Goal: Task Accomplishment & Management: Manage account settings

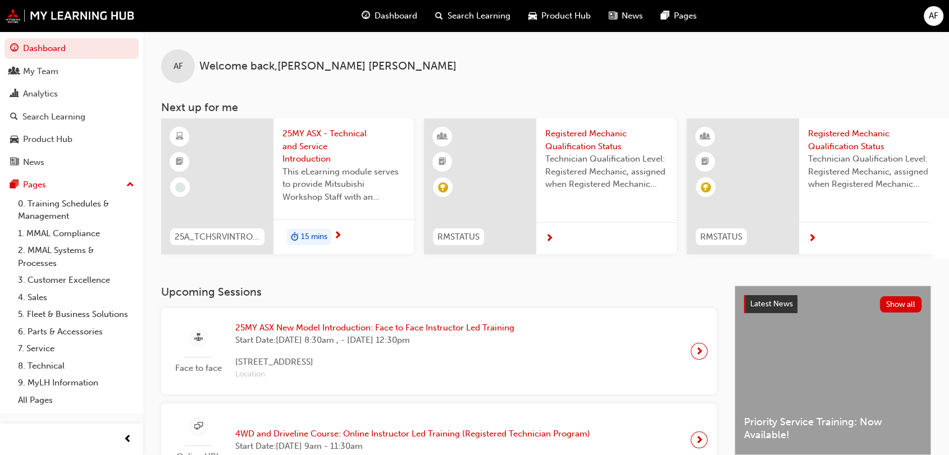
click at [312, 134] on span "25MY ASX - Technical and Service Introduction" at bounding box center [343, 146] width 122 height 38
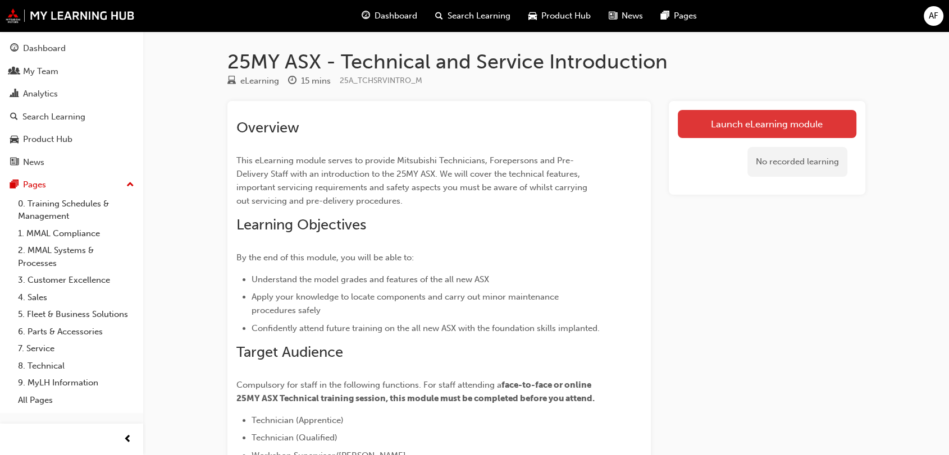
click at [766, 117] on link "Launch eLearning module" at bounding box center [767, 124] width 179 height 28
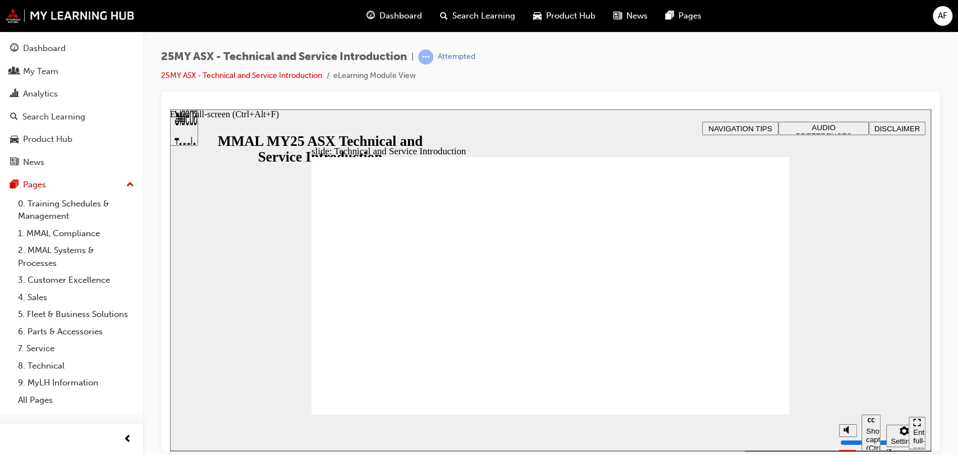
click at [916, 434] on div "Enter full-screen (Ctrl+Alt+F)" at bounding box center [917, 445] width 8 height 34
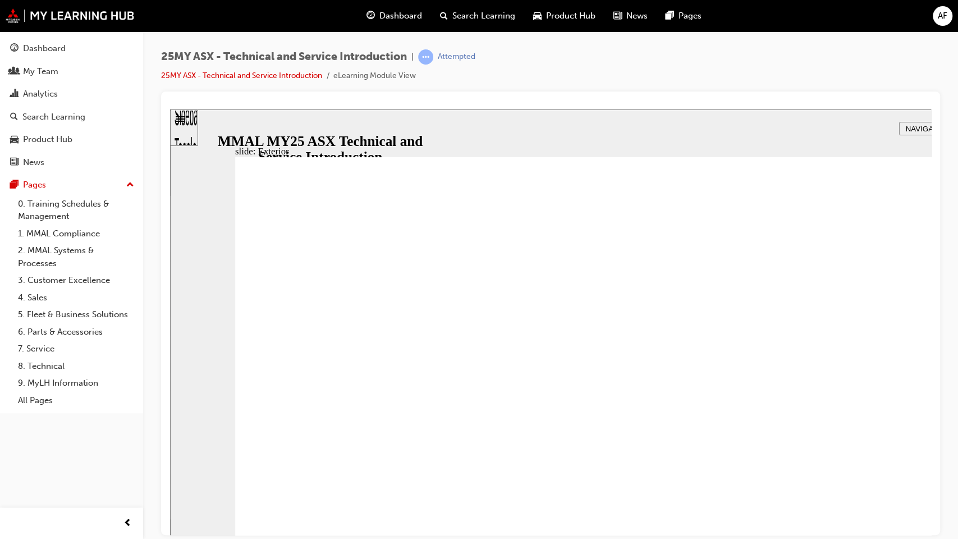
drag, startPoint x: 1045, startPoint y: 606, endPoint x: 1043, endPoint y: 600, distance: 6.0
type input "3"
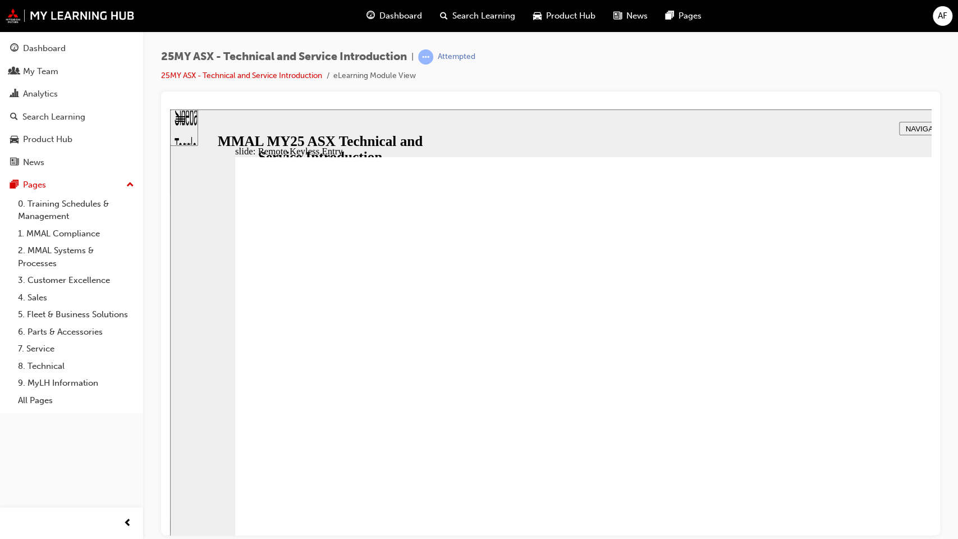
type input "21"
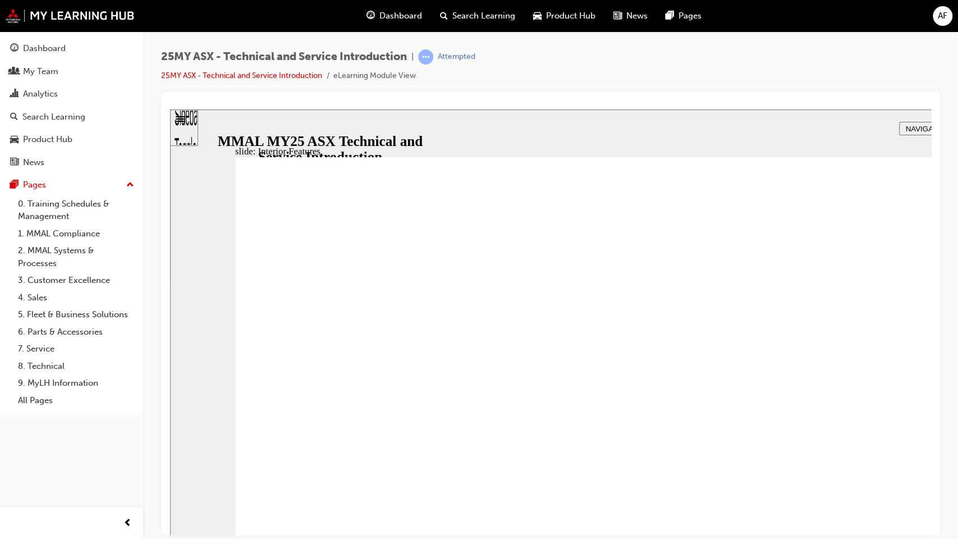
drag, startPoint x: 1018, startPoint y: 187, endPoint x: 1024, endPoint y: 181, distance: 8.3
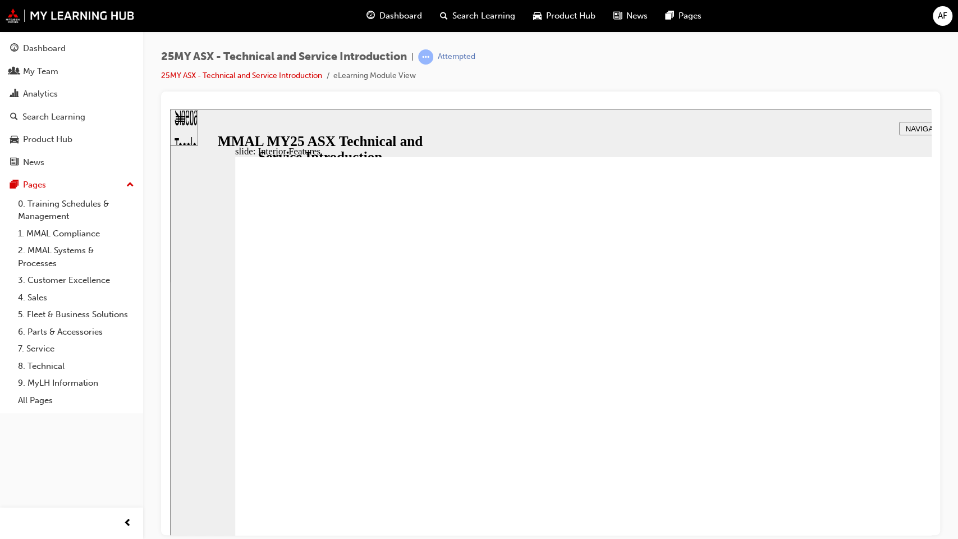
type input "17"
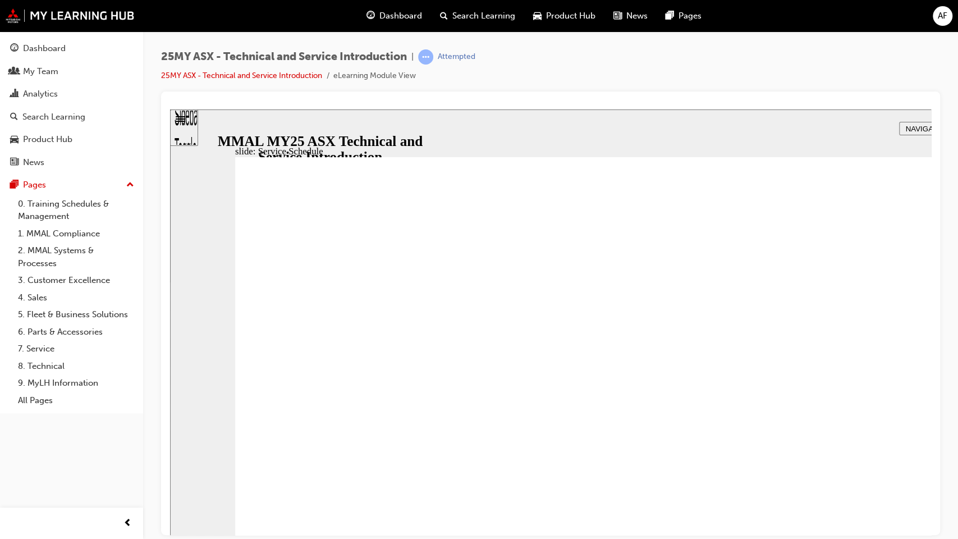
radio input "true"
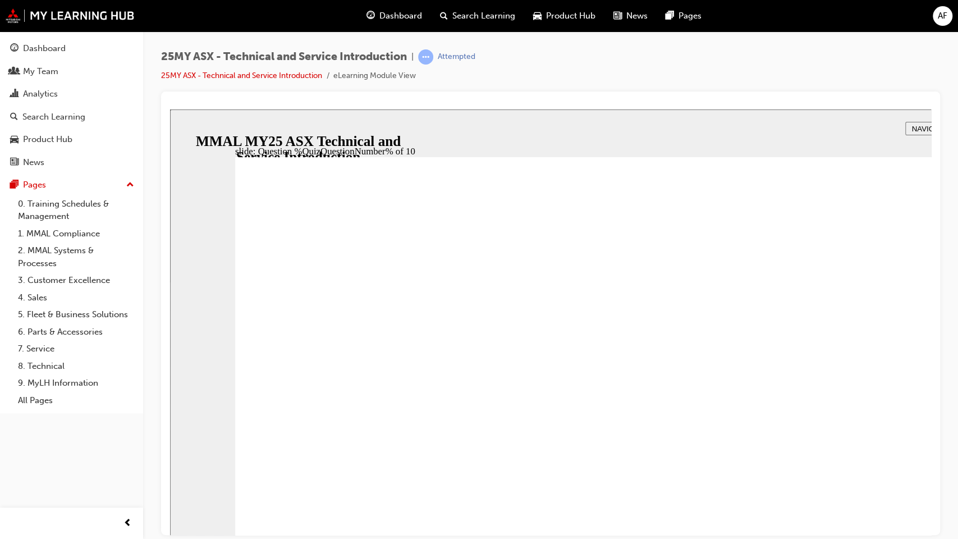
radio input "true"
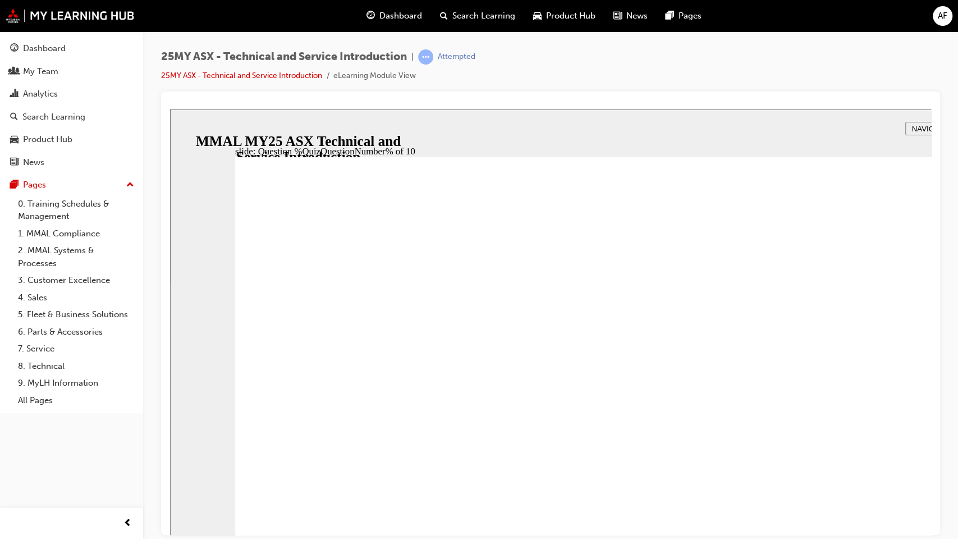
radio input "true"
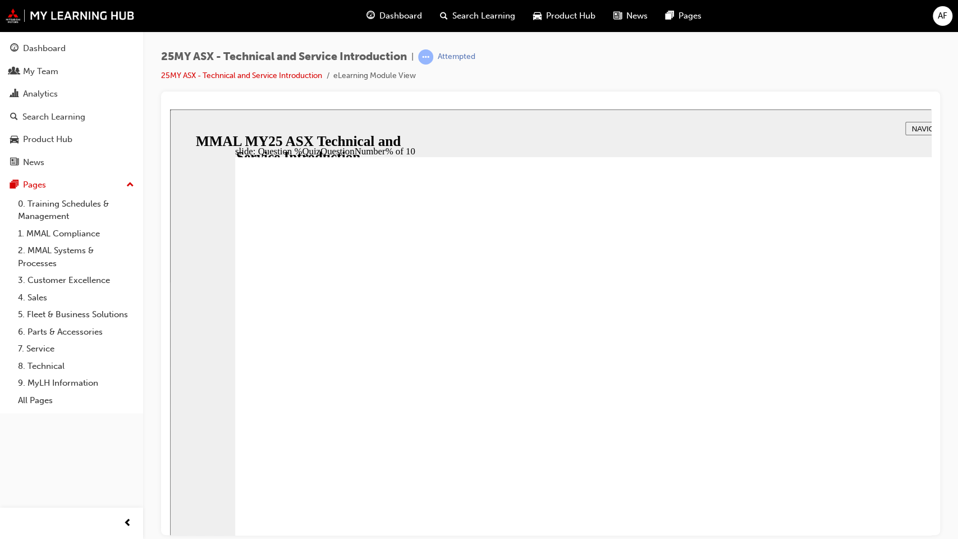
radio input "true"
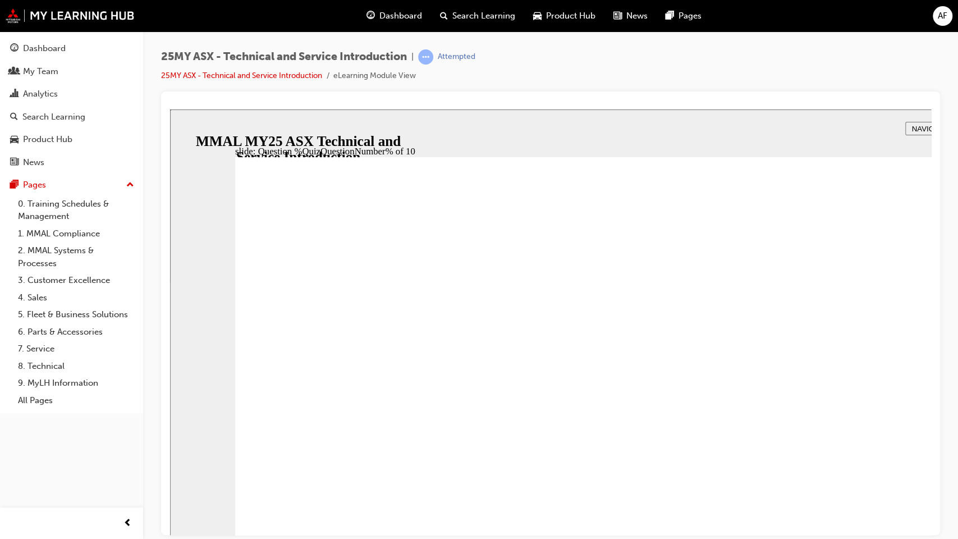
radio input "true"
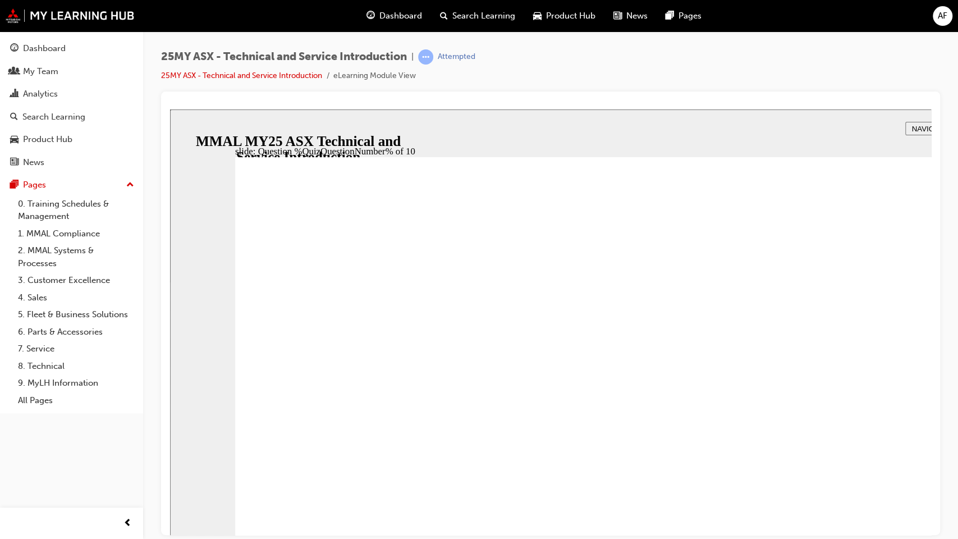
radio input "true"
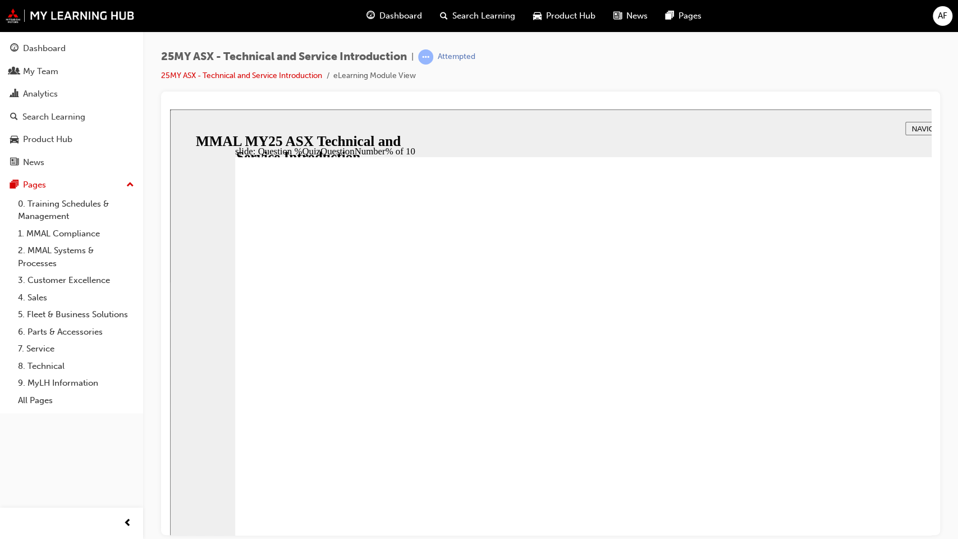
radio input "true"
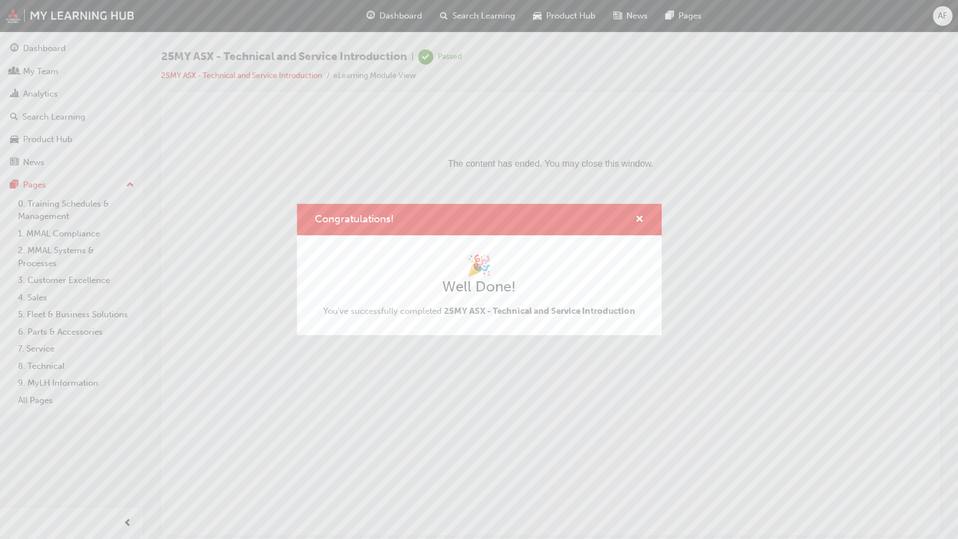
click at [931, 177] on html "The content has ended. You may close this window." at bounding box center [550, 143] width 761 height 68
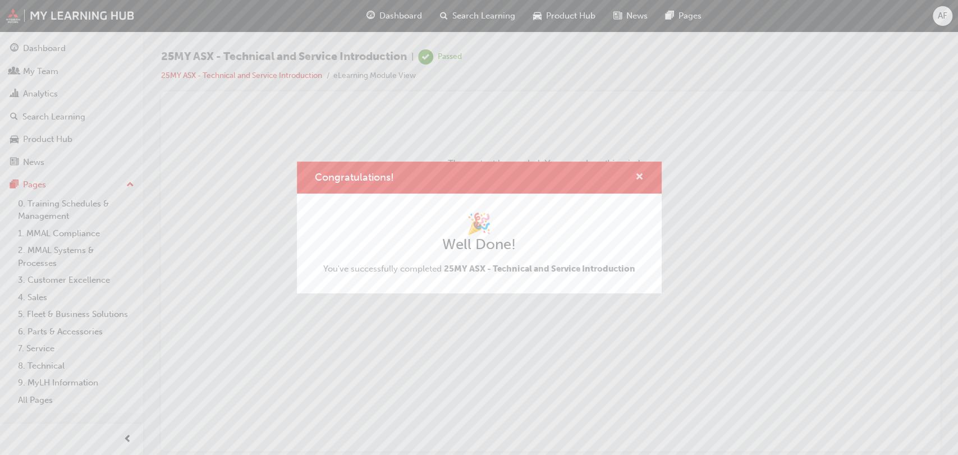
click at [639, 177] on span "cross-icon" at bounding box center [639, 178] width 8 height 10
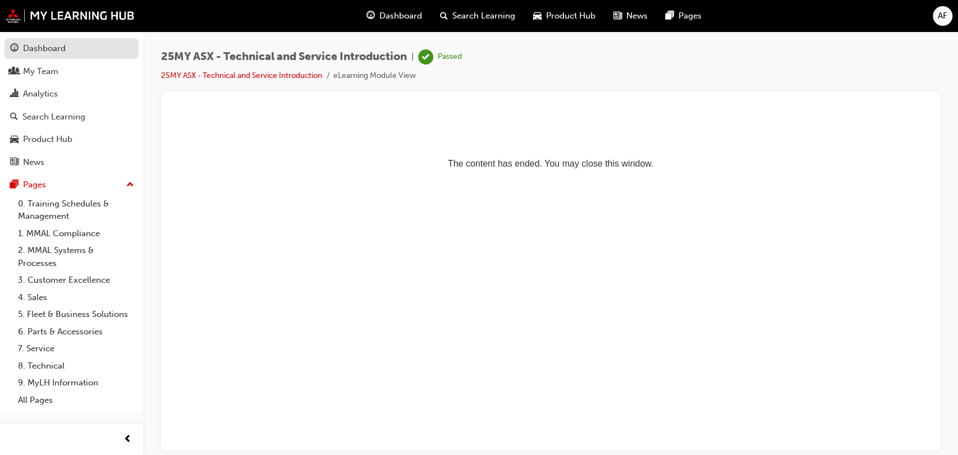
click at [76, 52] on div "Dashboard" at bounding box center [71, 49] width 123 height 14
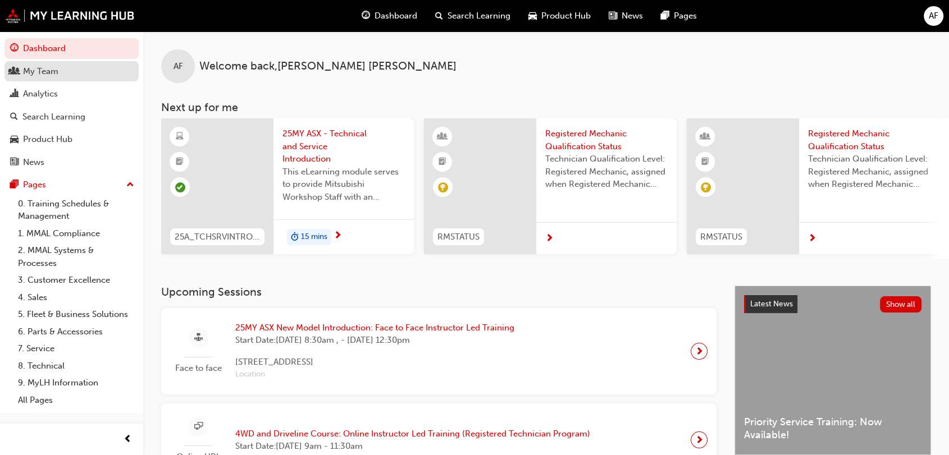
click at [65, 73] on div "My Team" at bounding box center [71, 72] width 123 height 14
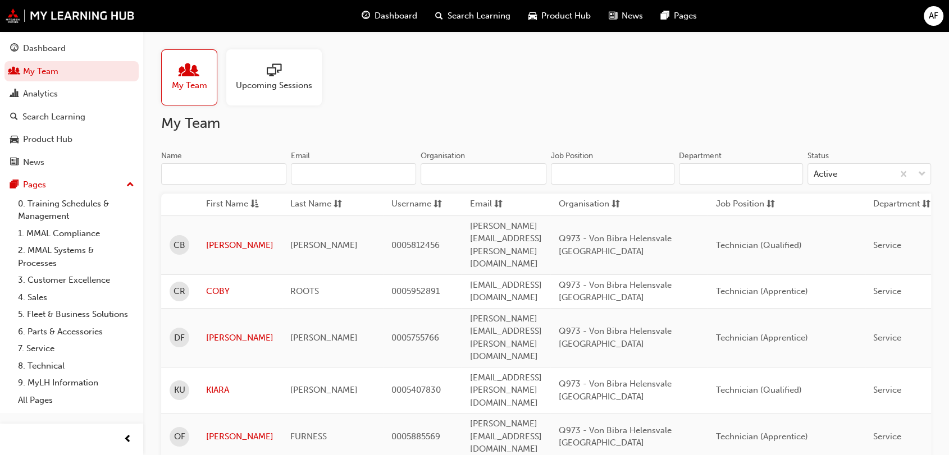
click at [273, 63] on span "sessionType_ONLINE_URL-icon" at bounding box center [274, 71] width 15 height 16
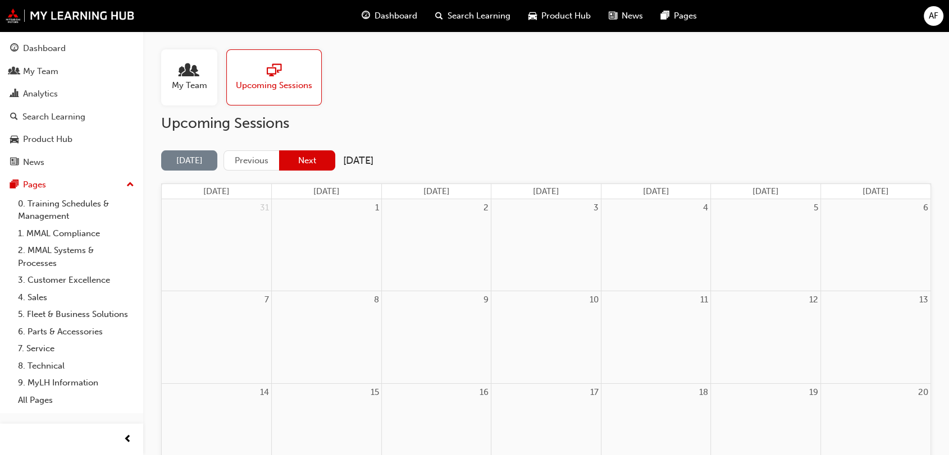
click at [310, 163] on button "Next" at bounding box center [307, 160] width 56 height 21
click at [330, 153] on button "Next" at bounding box center [307, 160] width 56 height 21
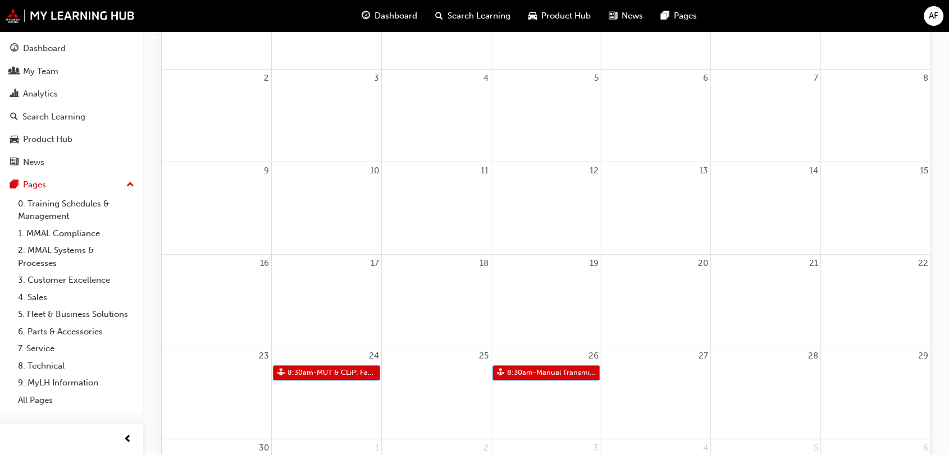
scroll to position [240, 0]
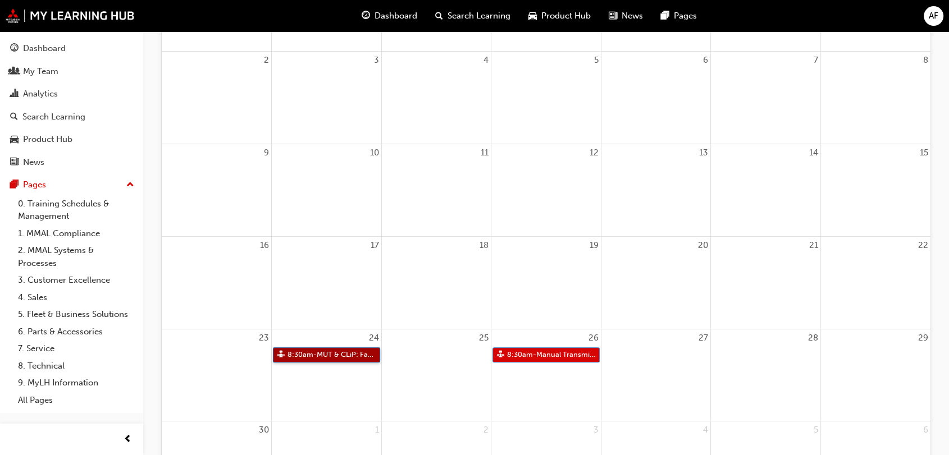
click at [340, 359] on link "8:30am - MUT & CLiP: Face to Face Instructor Led Training (Registered Technicia…" at bounding box center [326, 354] width 107 height 15
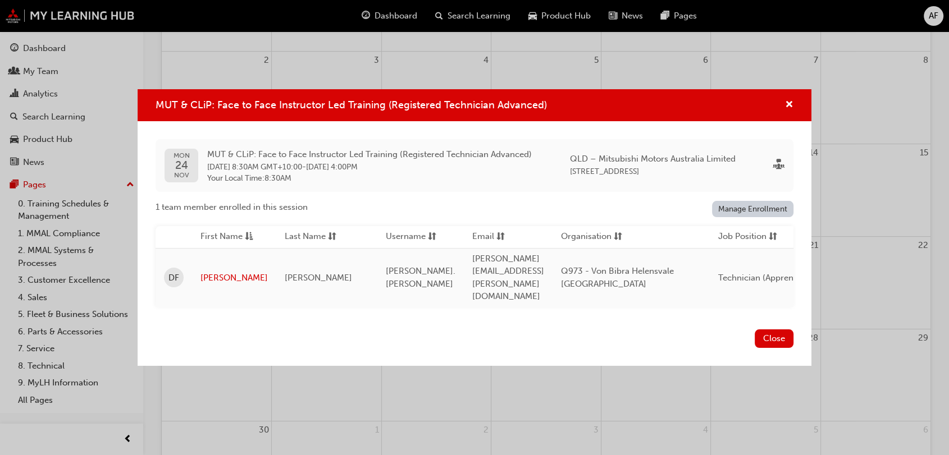
click at [765, 217] on link "Manage Enrollment" at bounding box center [753, 209] width 82 height 16
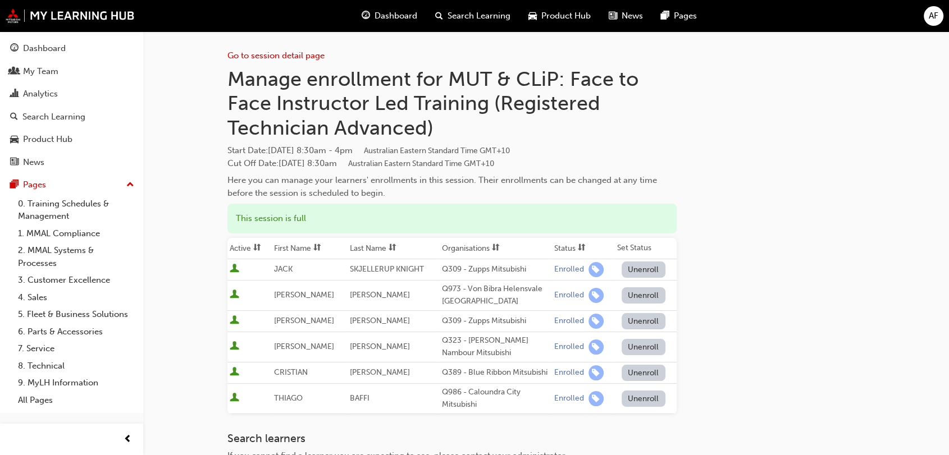
click at [634, 298] on button "Unenroll" at bounding box center [643, 295] width 44 height 16
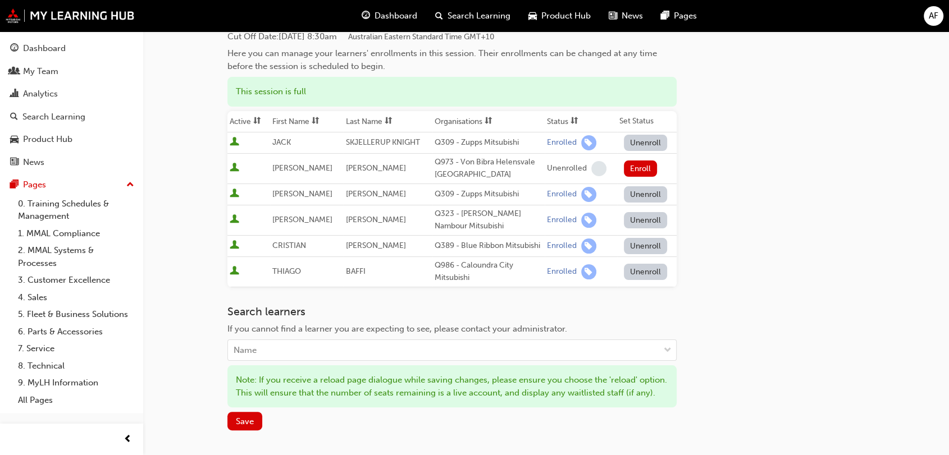
scroll to position [129, 0]
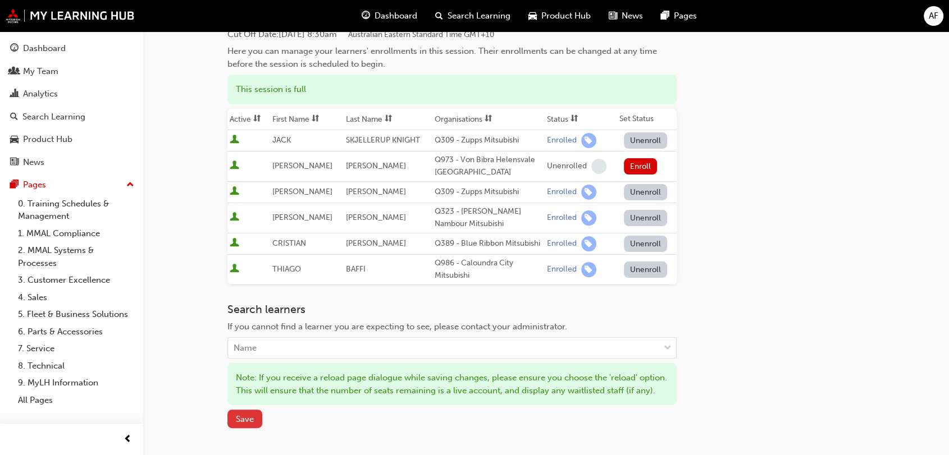
click at [247, 425] on button "Save" at bounding box center [244, 419] width 35 height 19
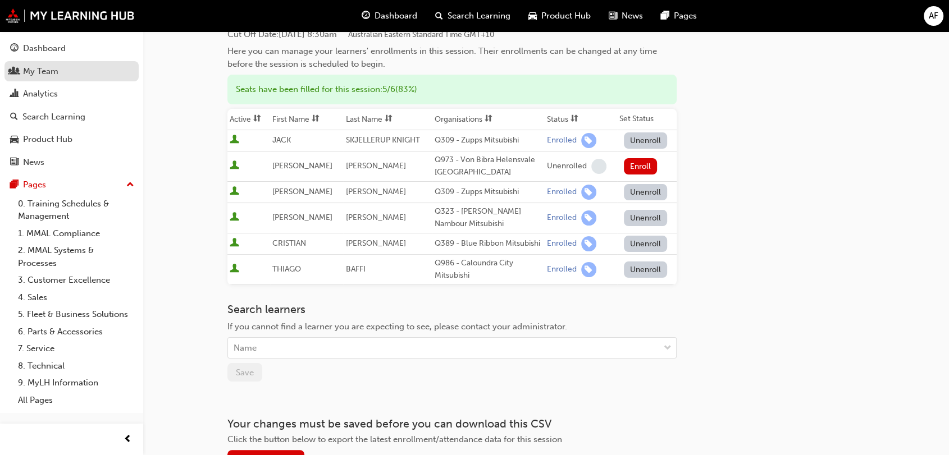
click at [43, 76] on div "My Team" at bounding box center [40, 71] width 35 height 13
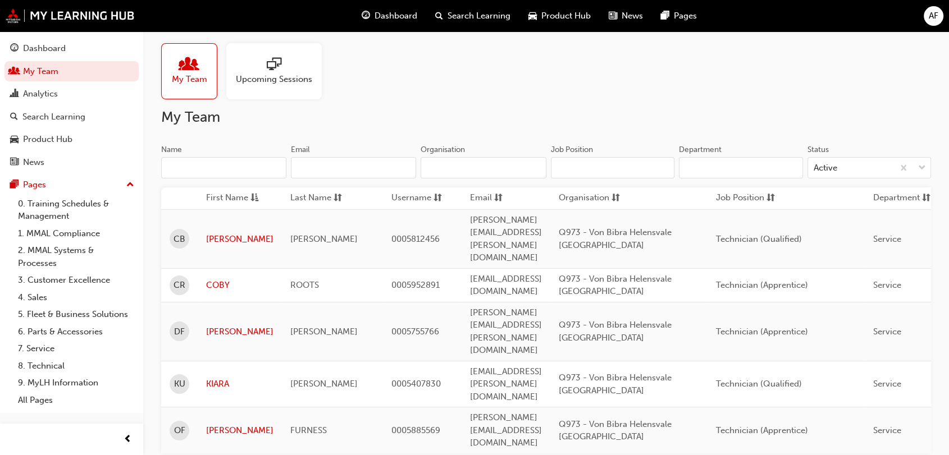
scroll to position [6, 0]
click at [283, 69] on div at bounding box center [274, 66] width 76 height 16
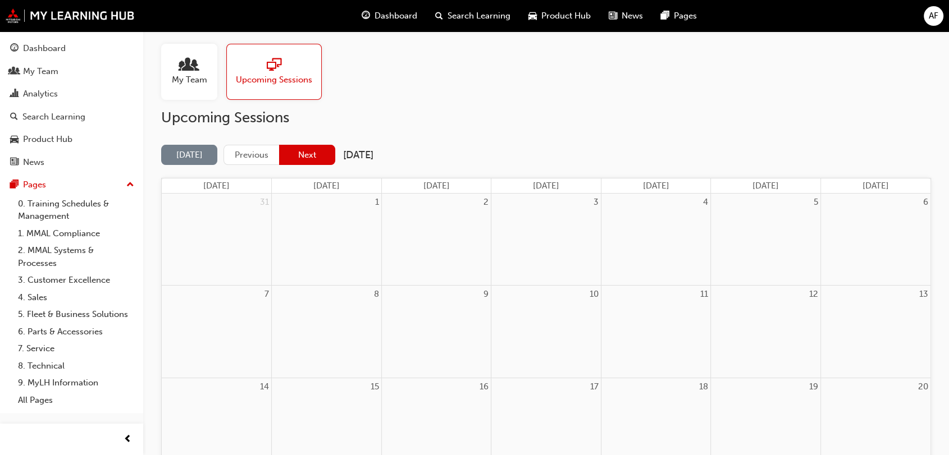
click at [302, 157] on button "Next" at bounding box center [307, 155] width 56 height 21
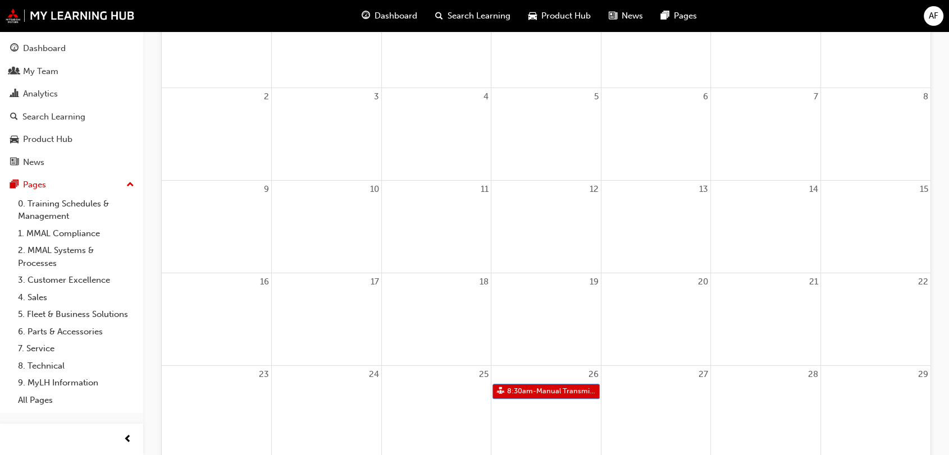
scroll to position [216, 0]
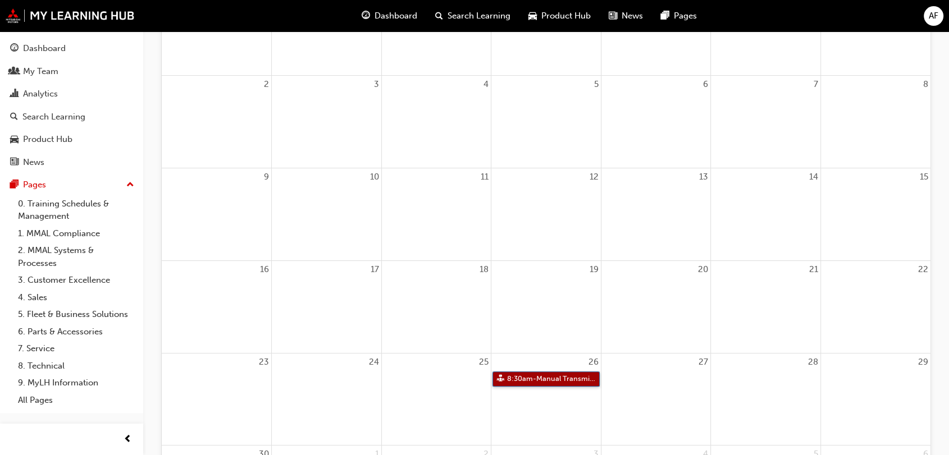
click at [518, 377] on link "8:30am - Manual Transmission: Face to Face Instructor Led Training (Registered …" at bounding box center [545, 379] width 107 height 15
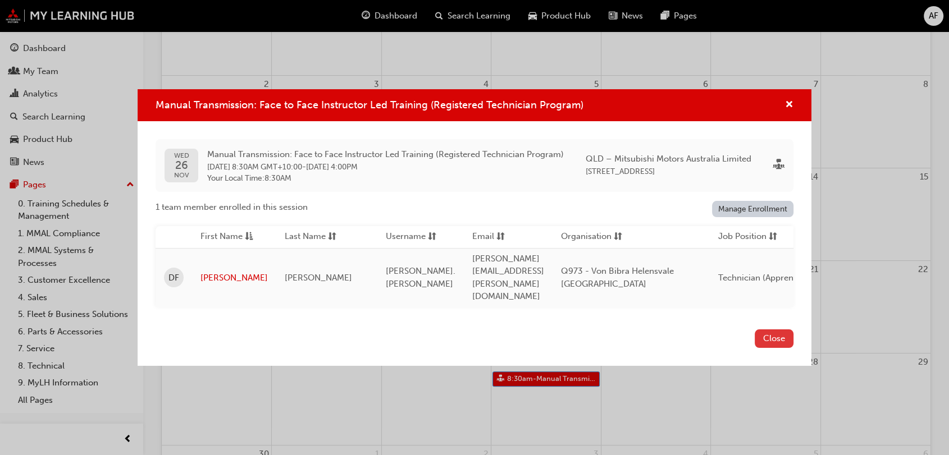
click at [769, 338] on button "Close" at bounding box center [773, 339] width 39 height 19
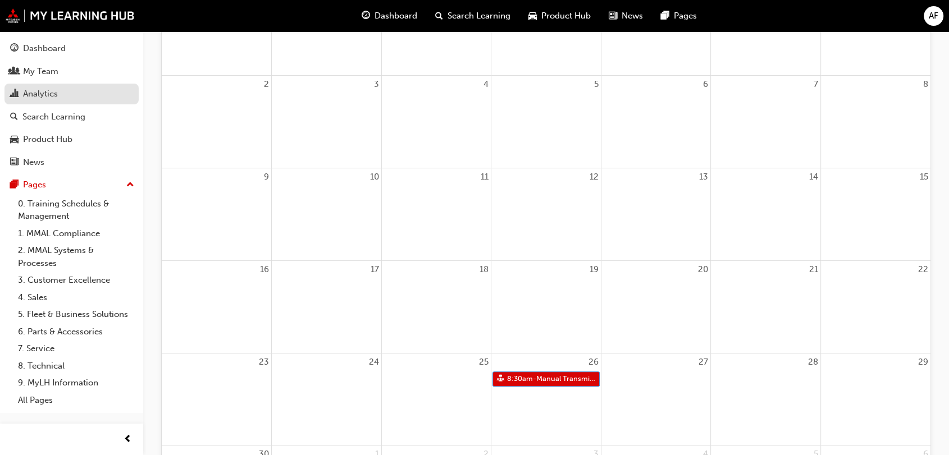
click at [69, 98] on div "Analytics" at bounding box center [71, 94] width 123 height 14
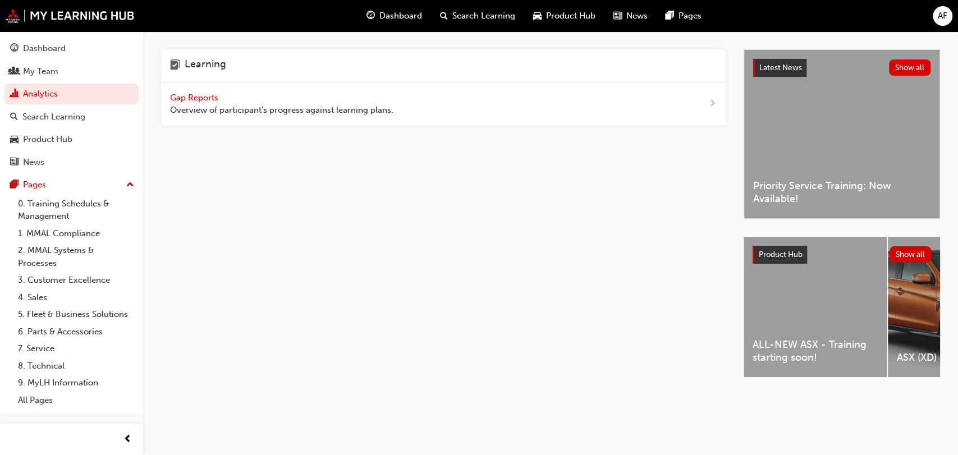
click at [202, 105] on span "Overview of participant's progress against learning plans." at bounding box center [281, 110] width 223 height 13
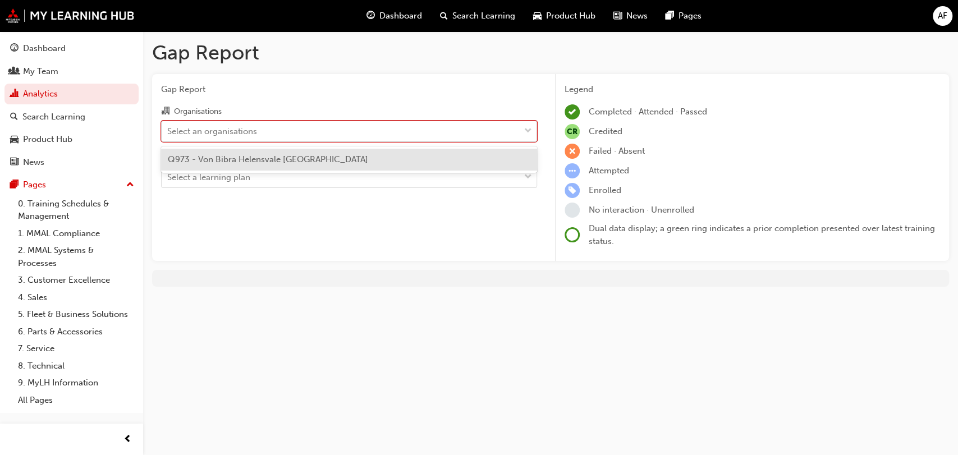
click at [248, 132] on div "Select an organisations" at bounding box center [212, 131] width 90 height 13
click at [168, 132] on input "Organisations option Q973 - Von Bibra Helensvale Auto Village focused, 1 of 1. …" at bounding box center [167, 131] width 1 height 10
click at [234, 168] on div "Q973 - Von Bibra Helensvale [GEOGRAPHIC_DATA]" at bounding box center [349, 160] width 376 height 22
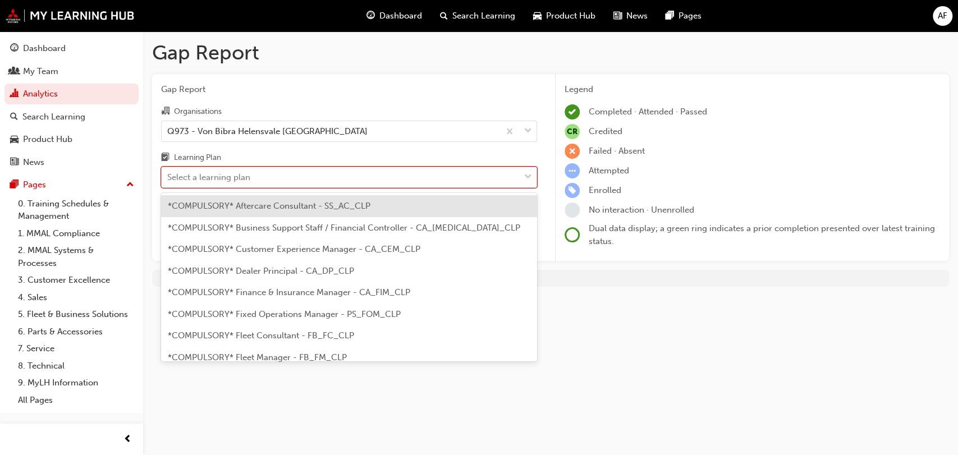
click at [225, 184] on div "Select a learning plan" at bounding box center [208, 177] width 83 height 13
click at [168, 182] on input "Learning Plan option *COMPULSORY* Aftercare Consultant - SS_AC_CLP focused, 1 o…" at bounding box center [167, 177] width 1 height 10
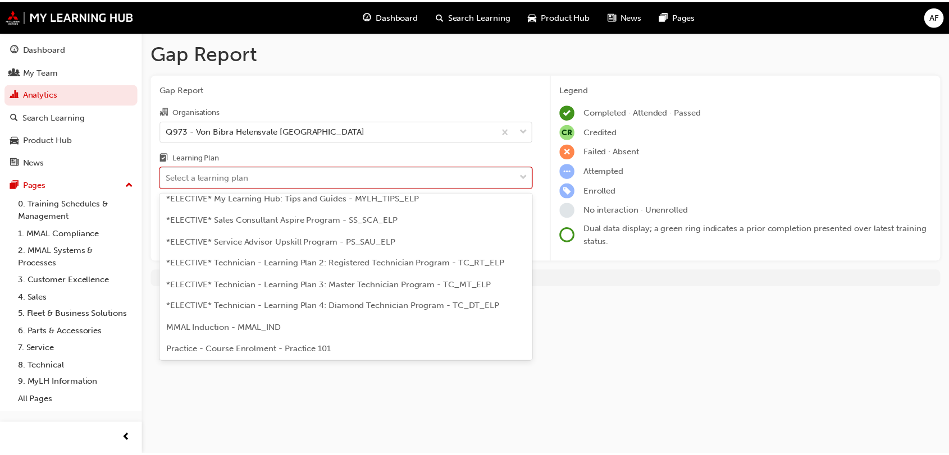
scroll to position [548, 0]
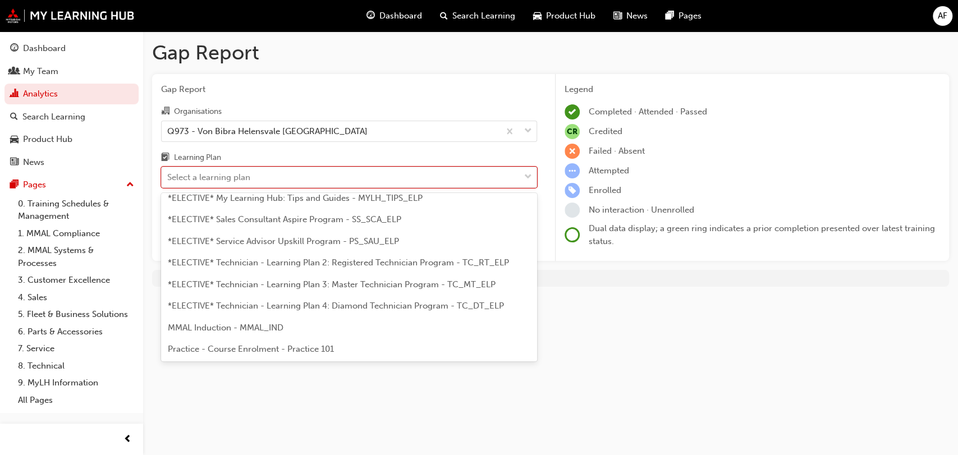
click at [454, 266] on span "*ELECTIVE* Technician - Learning Plan 2: Registered Technician Program - TC_RT_…" at bounding box center [338, 263] width 341 height 10
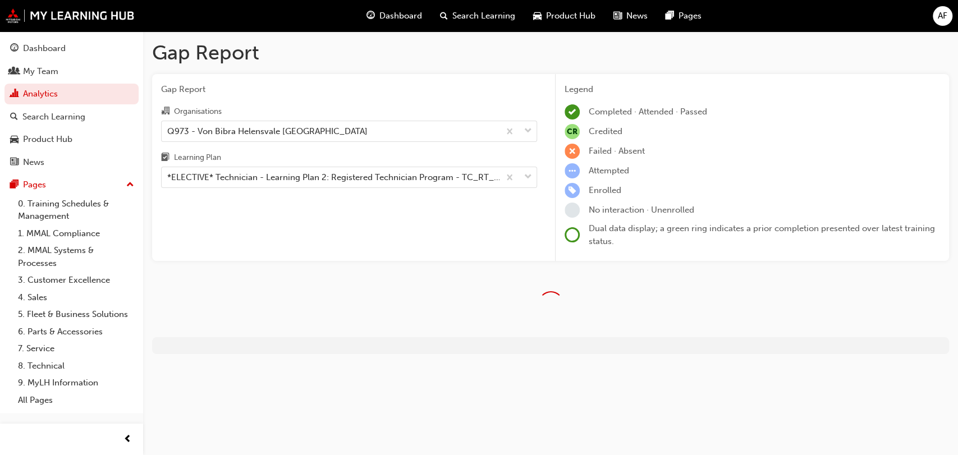
click at [441, 217] on div "Gap Report Organisations Q973 - Von Bibra Helensvale Auto Village Learning Plan…" at bounding box center [349, 167] width 394 height 187
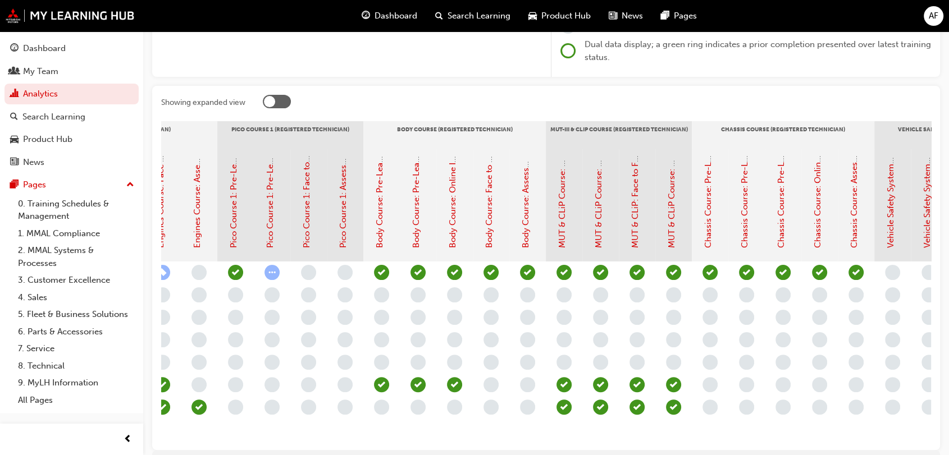
scroll to position [0, 391]
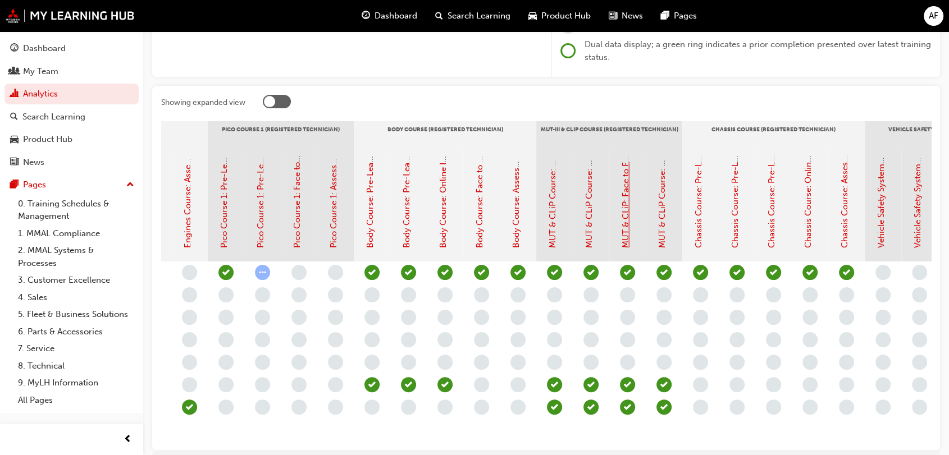
click at [626, 226] on link "MUT & CLiP: Face to Face Instructor Led Training (Registered Technician Advance…" at bounding box center [625, 86] width 10 height 324
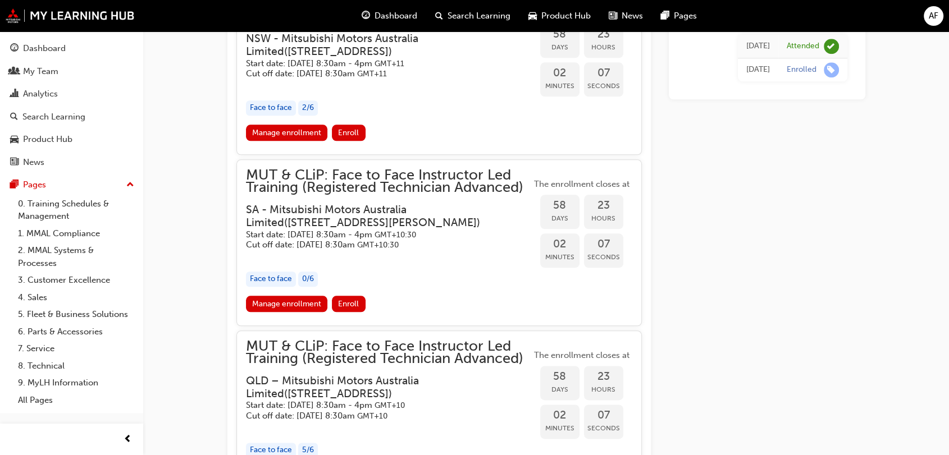
scroll to position [1306, 0]
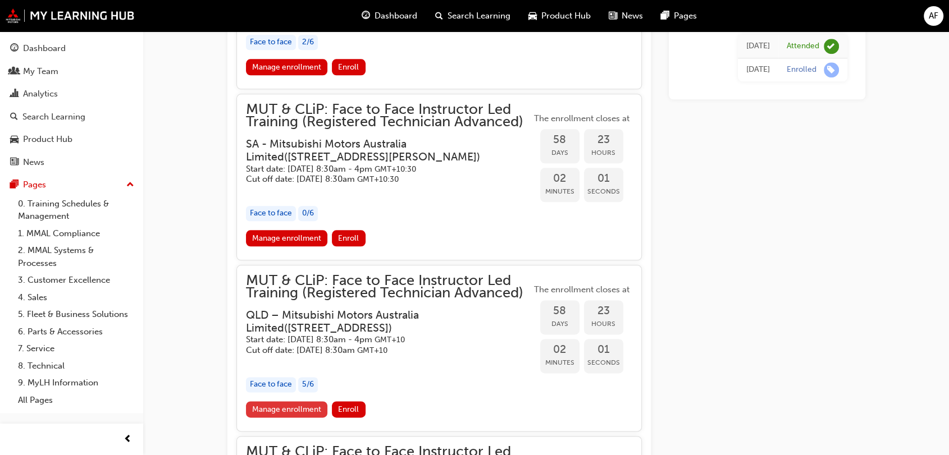
click at [274, 410] on link "Manage enrollment" at bounding box center [287, 409] width 82 height 16
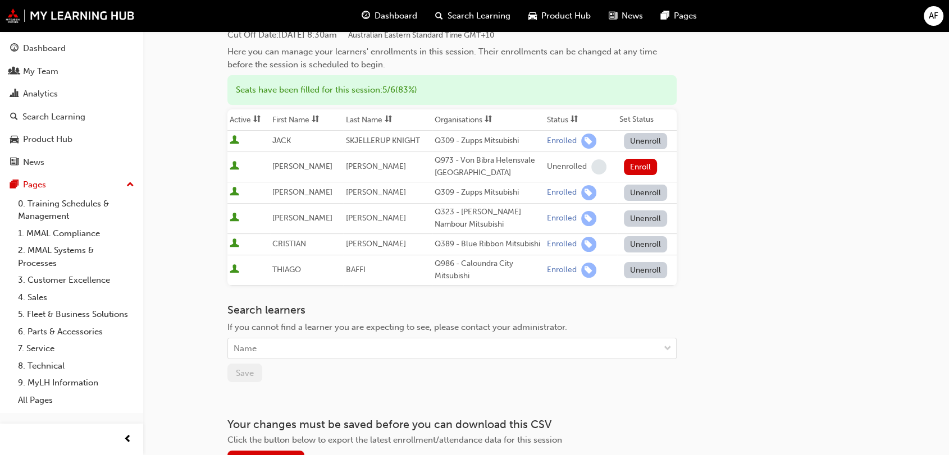
scroll to position [132, 0]
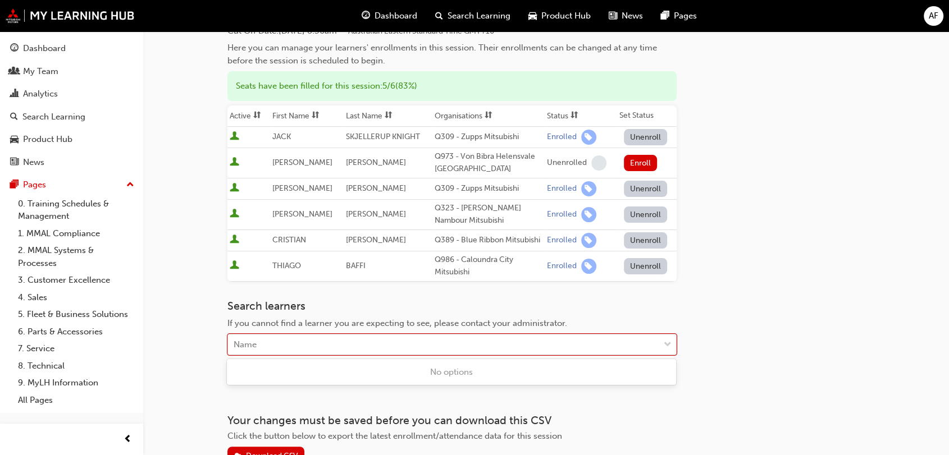
click at [464, 342] on div "Name" at bounding box center [443, 345] width 431 height 20
type input "root"
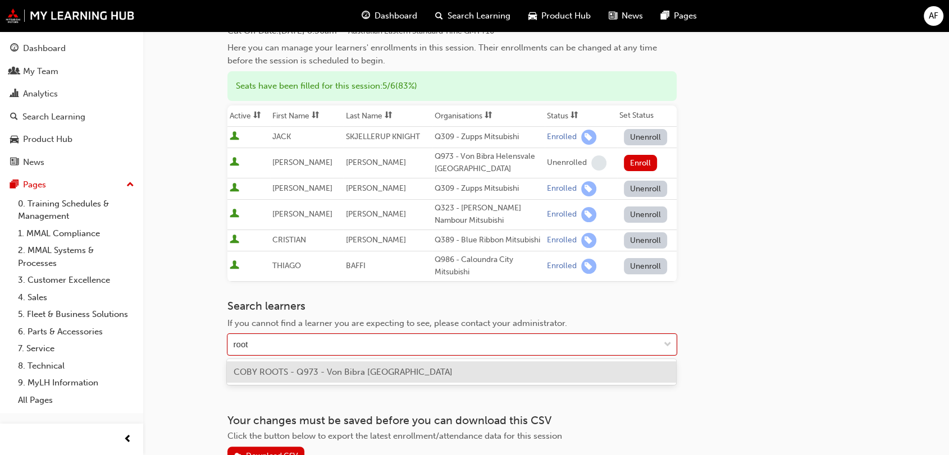
click at [401, 369] on span "COBY ROOTS - Q973 - Von Bibra Helensvale Auto Village" at bounding box center [343, 372] width 219 height 10
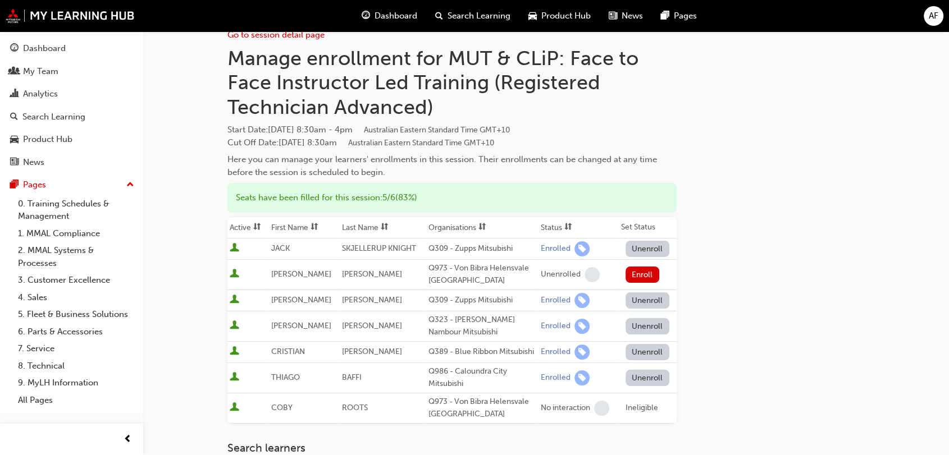
scroll to position [0, 0]
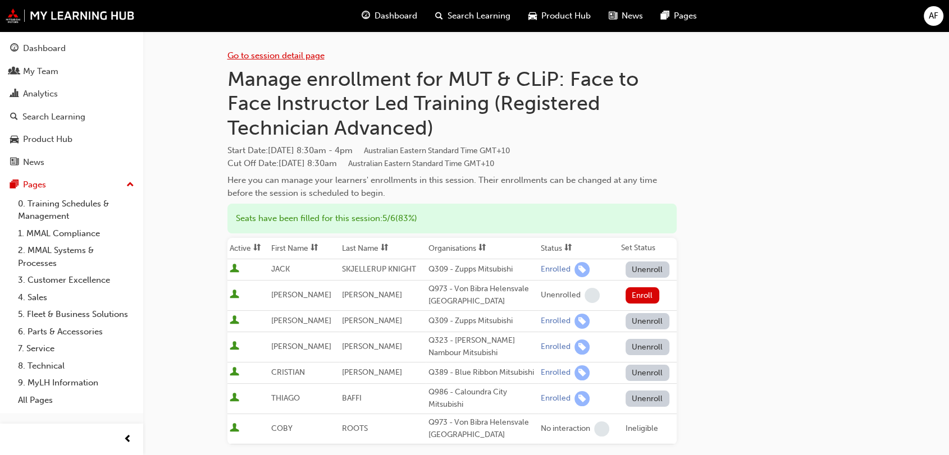
click at [299, 59] on link "Go to session detail page" at bounding box center [275, 56] width 97 height 10
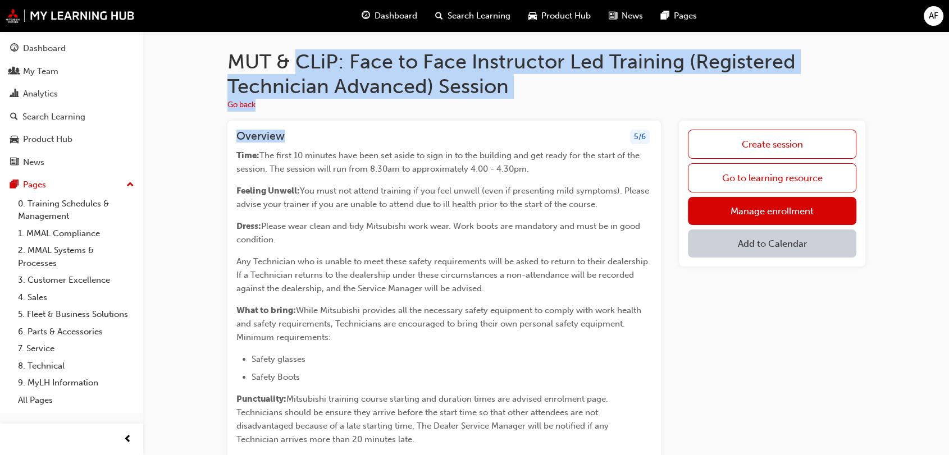
drag, startPoint x: 300, startPoint y: 59, endPoint x: 369, endPoint y: 129, distance: 98.4
click at [369, 130] on div "Overview 5 / 6" at bounding box center [444, 140] width 416 height 20
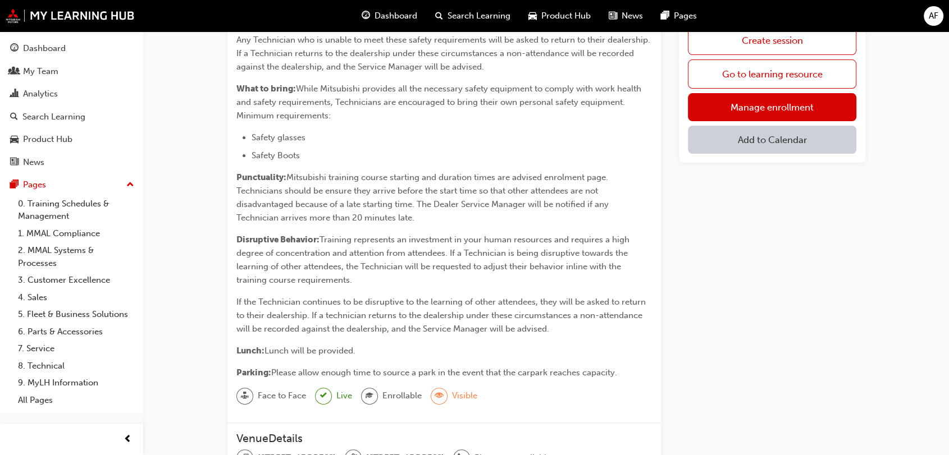
scroll to position [214, 0]
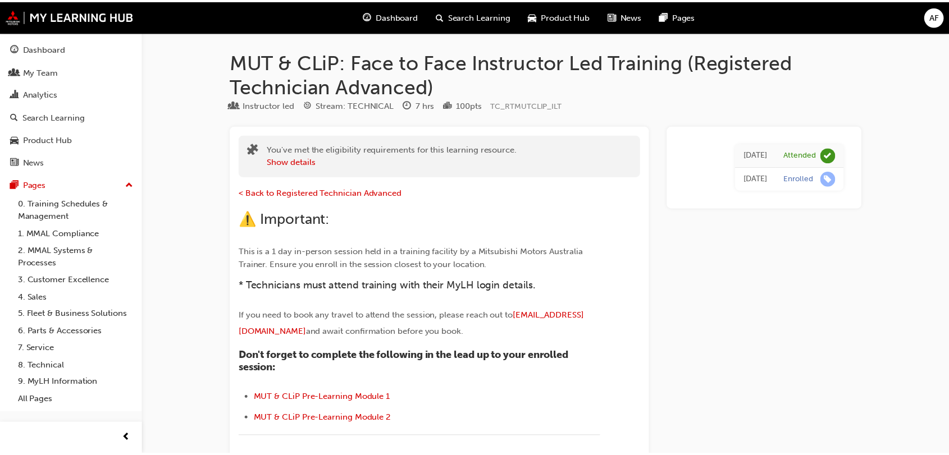
scroll to position [1306, 0]
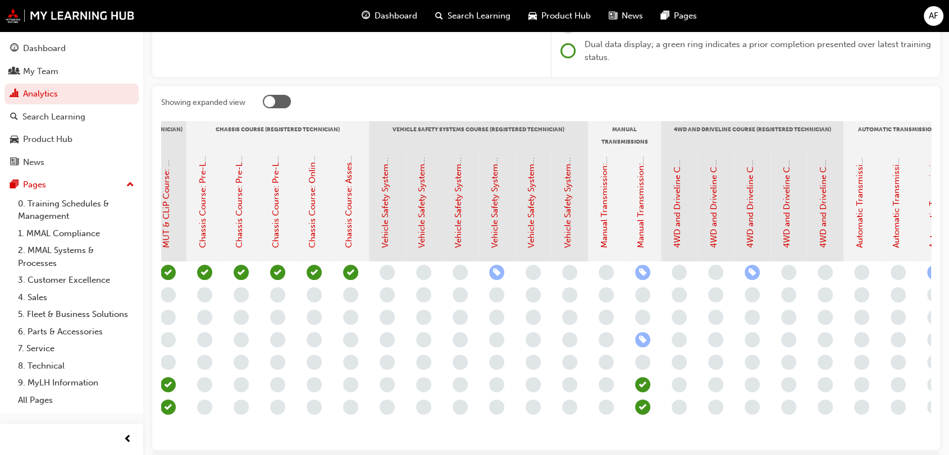
scroll to position [0, 903]
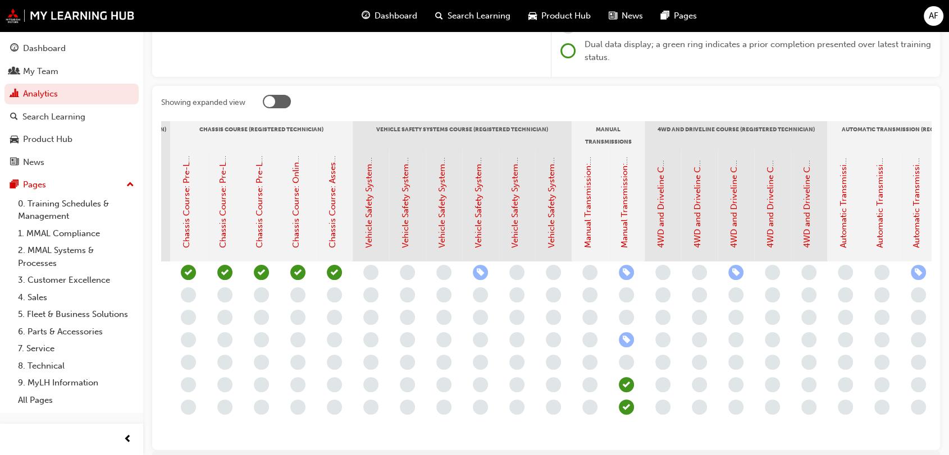
click at [624, 273] on span "learningRecordVerb_ENROLL-icon" at bounding box center [626, 272] width 15 height 15
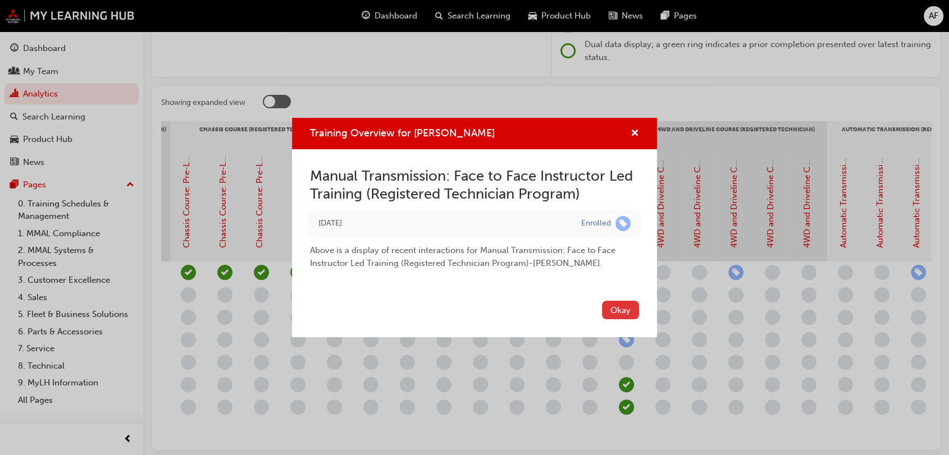
click at [624, 313] on button "Okay" at bounding box center [620, 310] width 37 height 19
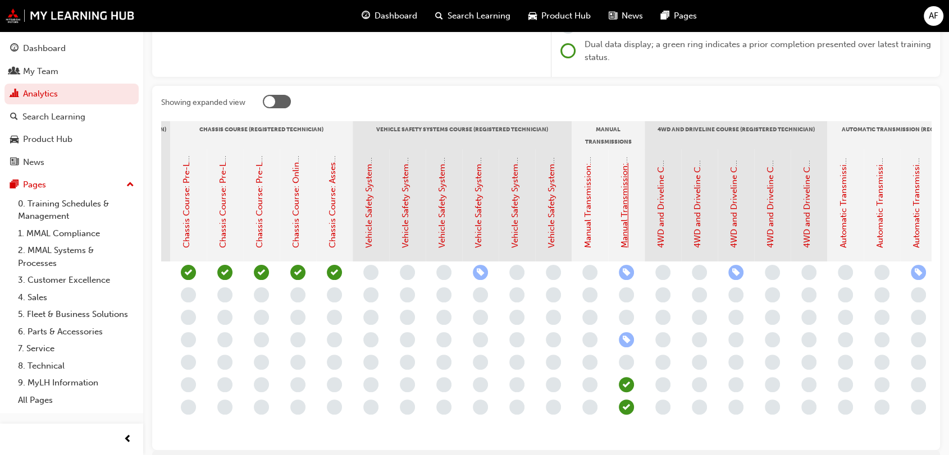
click at [624, 239] on link "Manual Transmission: Face to Face Instructor Led Training (Registered Technicia…" at bounding box center [624, 70] width 10 height 356
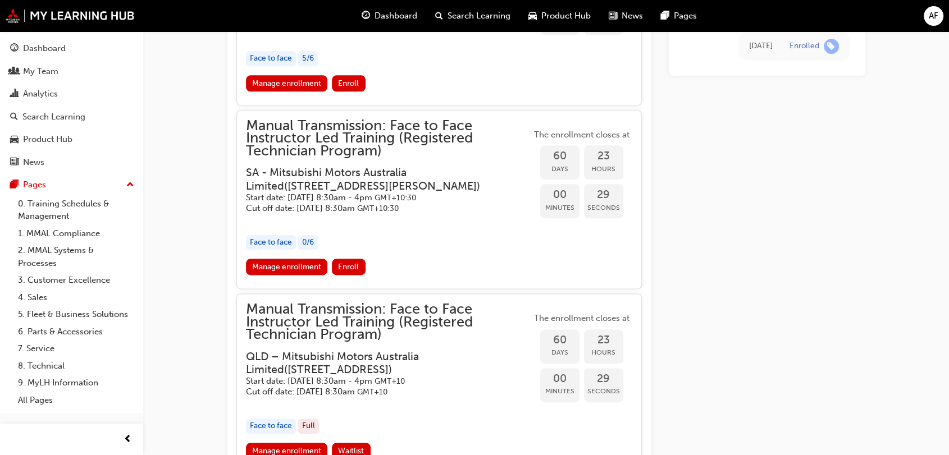
scroll to position [1382, 0]
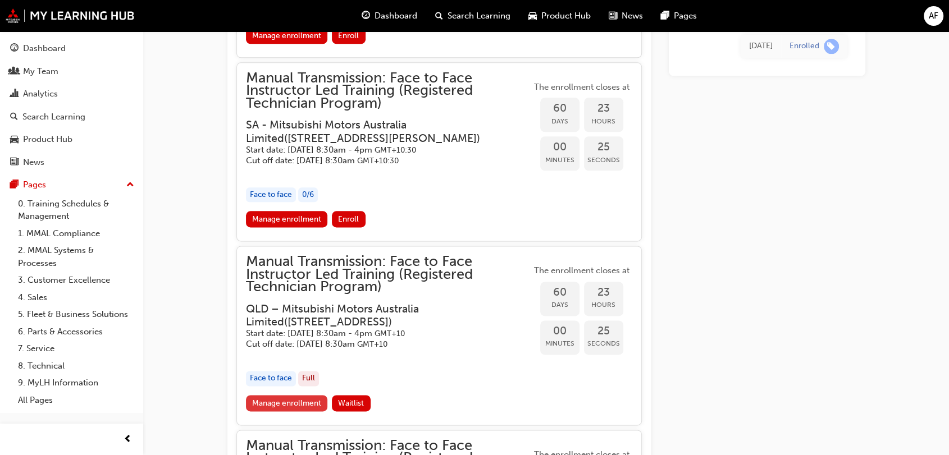
click at [285, 397] on link "Manage enrollment" at bounding box center [287, 403] width 82 height 16
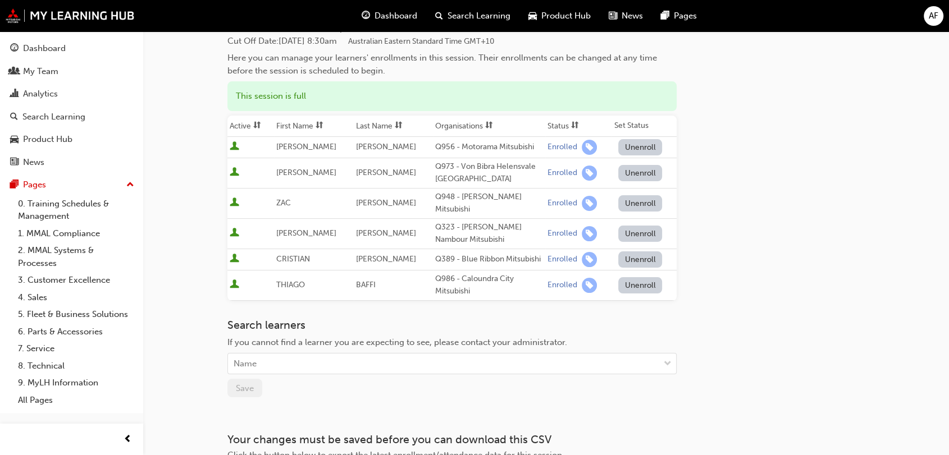
scroll to position [123, 0]
click at [637, 172] on button "Unenroll" at bounding box center [640, 172] width 44 height 16
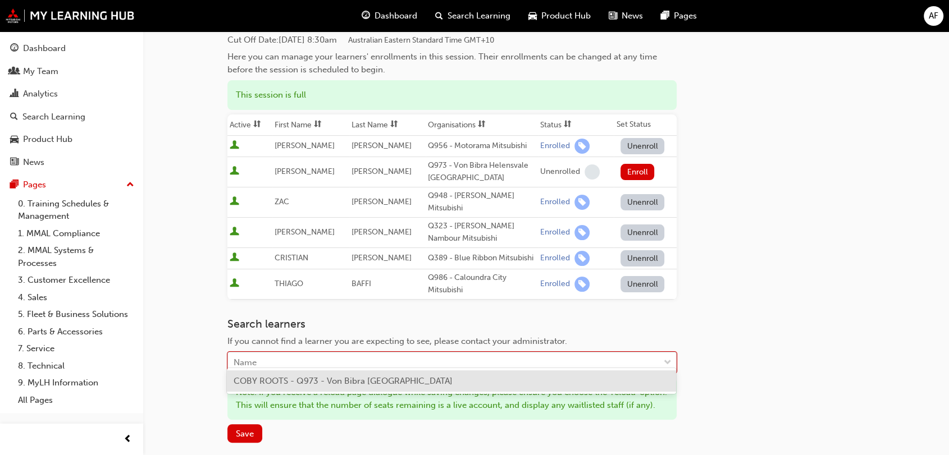
click at [313, 353] on div "Name" at bounding box center [443, 363] width 431 height 20
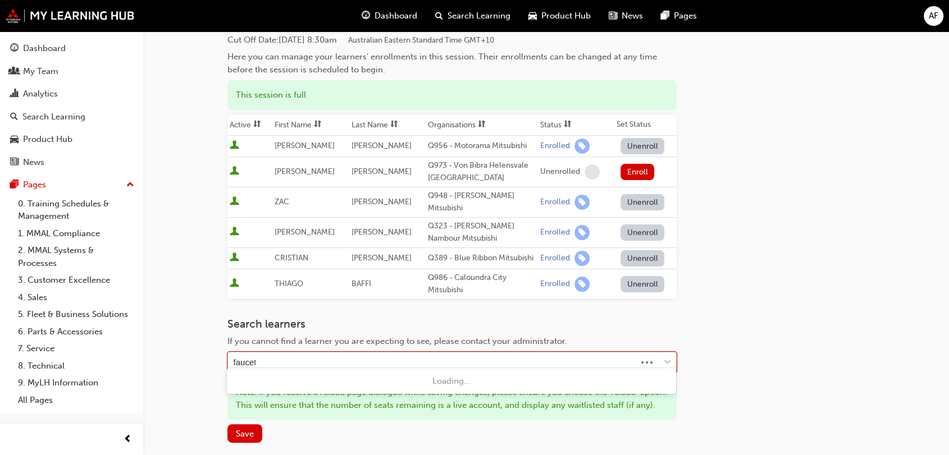
type input "faucett"
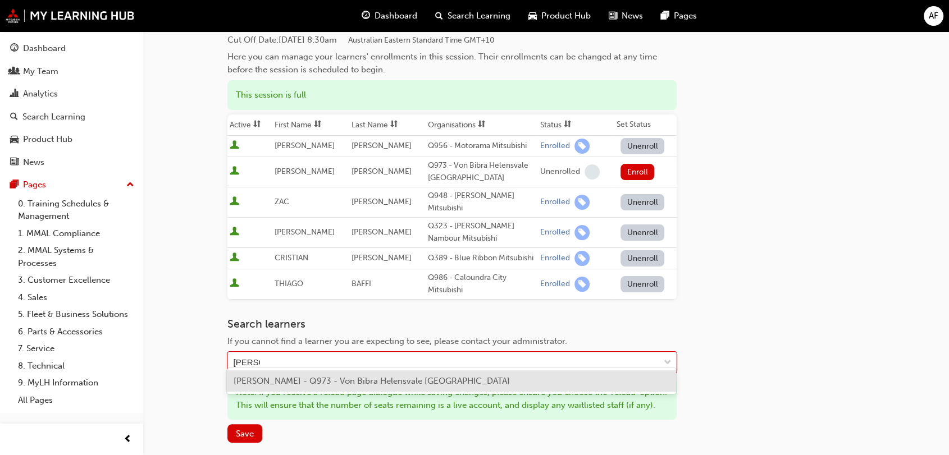
click at [318, 386] on div "ADAM FAUCETT - Q973 - Von Bibra Helensvale Auto Village" at bounding box center [451, 381] width 449 height 22
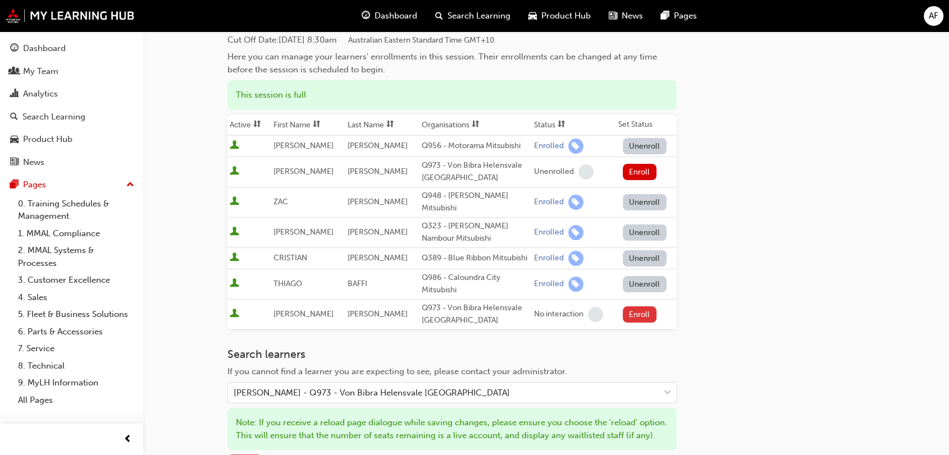
click at [635, 307] on button "Enroll" at bounding box center [640, 315] width 34 height 16
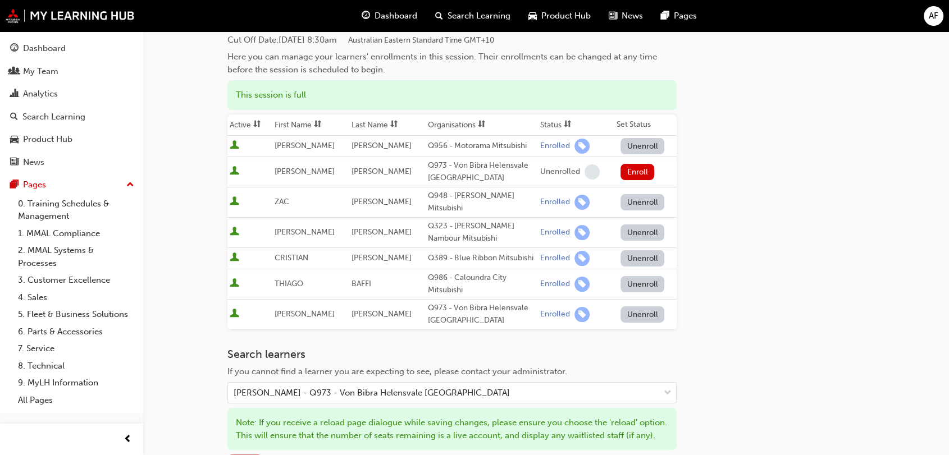
click at [242, 455] on span "Save" at bounding box center [245, 464] width 18 height 10
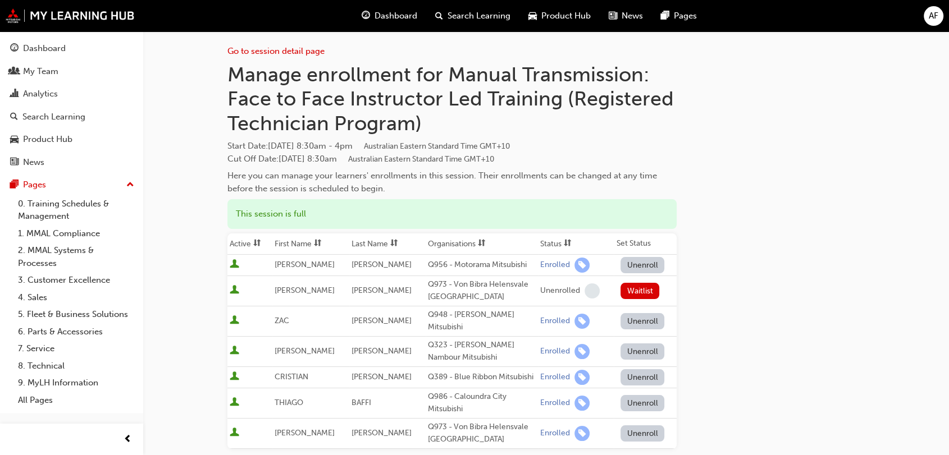
scroll to position [0, 0]
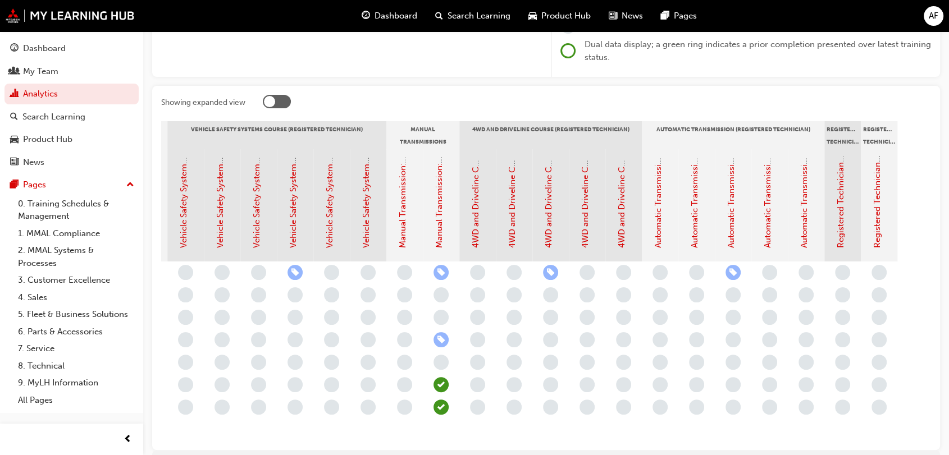
scroll to position [0, 1091]
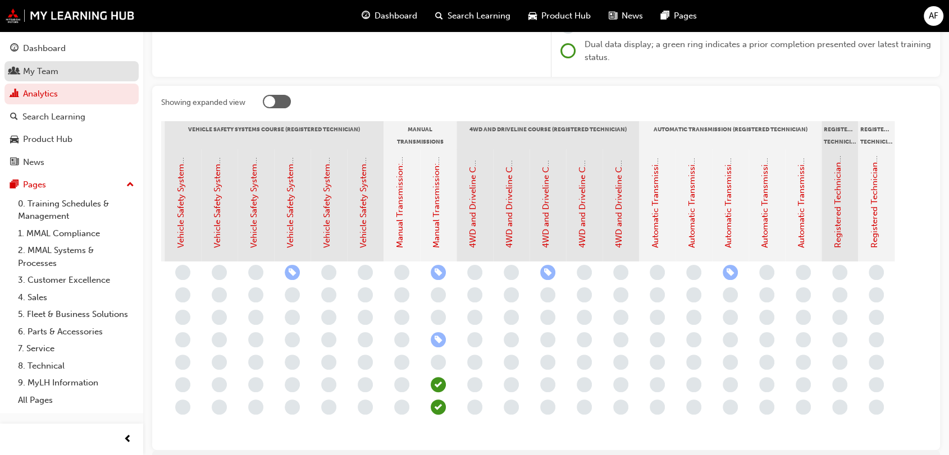
click at [81, 71] on div "My Team" at bounding box center [71, 72] width 123 height 14
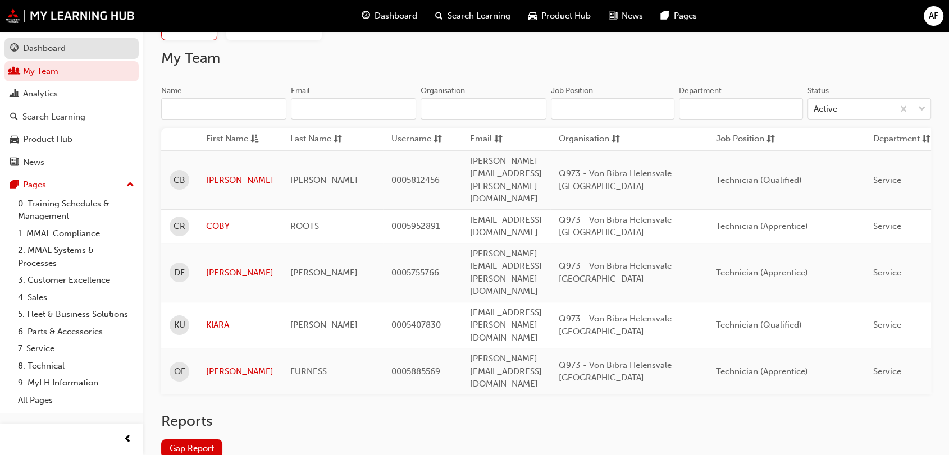
click at [67, 52] on div "Dashboard" at bounding box center [71, 49] width 123 height 14
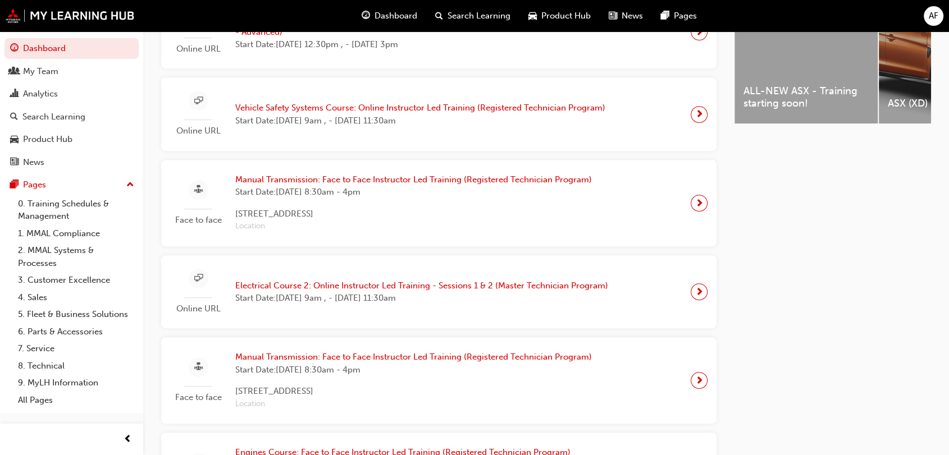
scroll to position [514, 0]
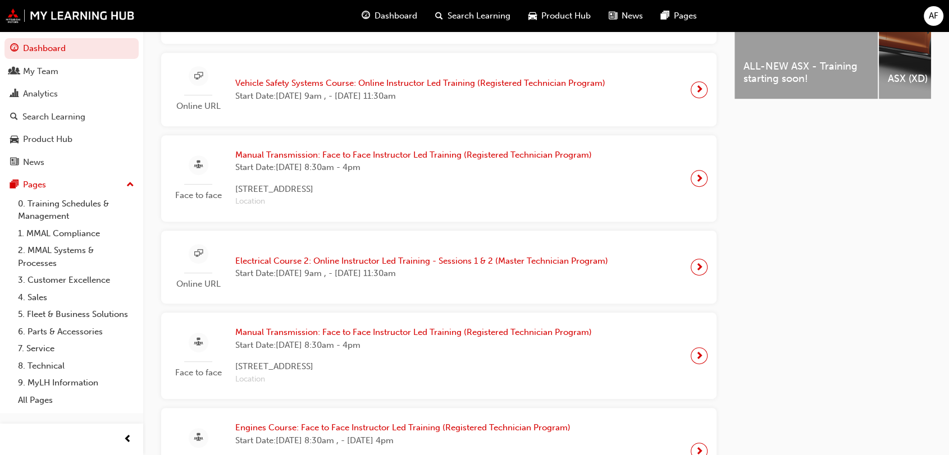
click at [413, 338] on span "Manual Transmission: Face to Face Instructor Led Training (Registered Technicia…" at bounding box center [413, 332] width 356 height 13
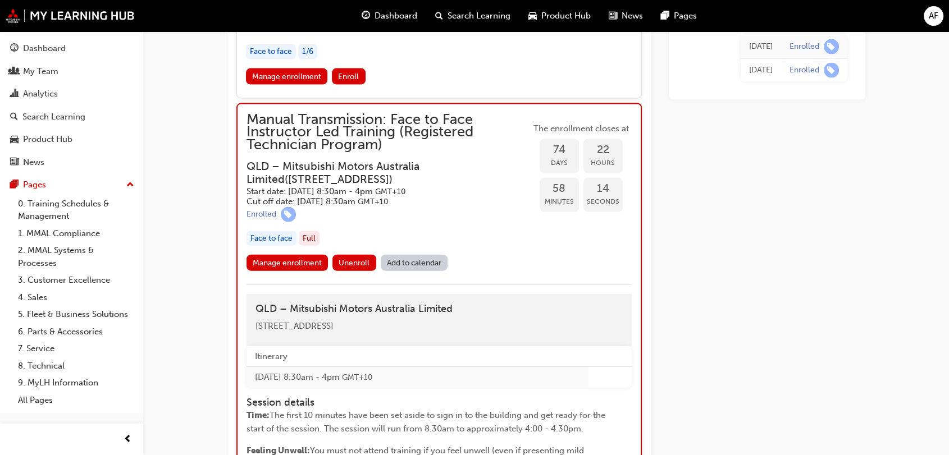
scroll to position [2451, 0]
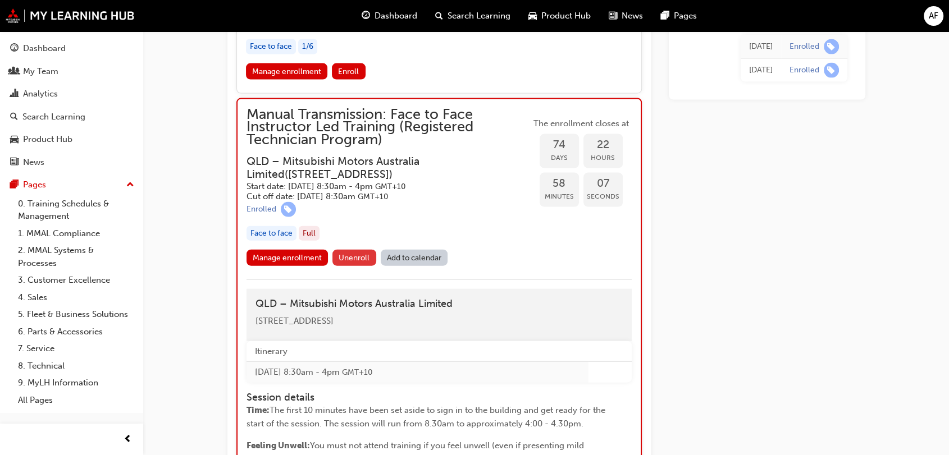
click at [341, 253] on span "Unenroll" at bounding box center [353, 258] width 31 height 10
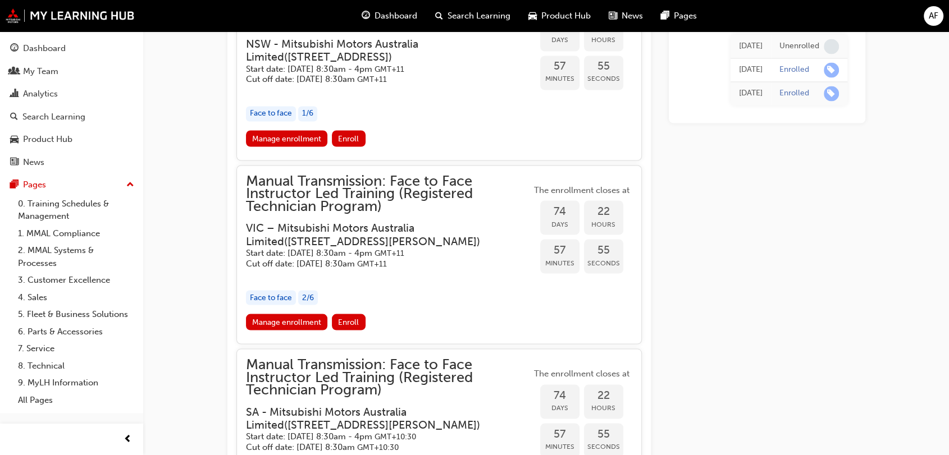
scroll to position [1899, 0]
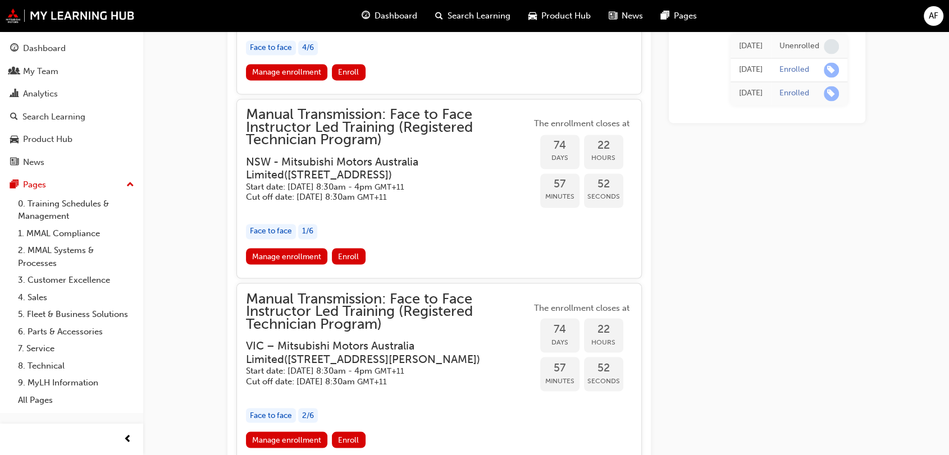
click at [507, 203] on div "button" at bounding box center [388, 209] width 285 height 13
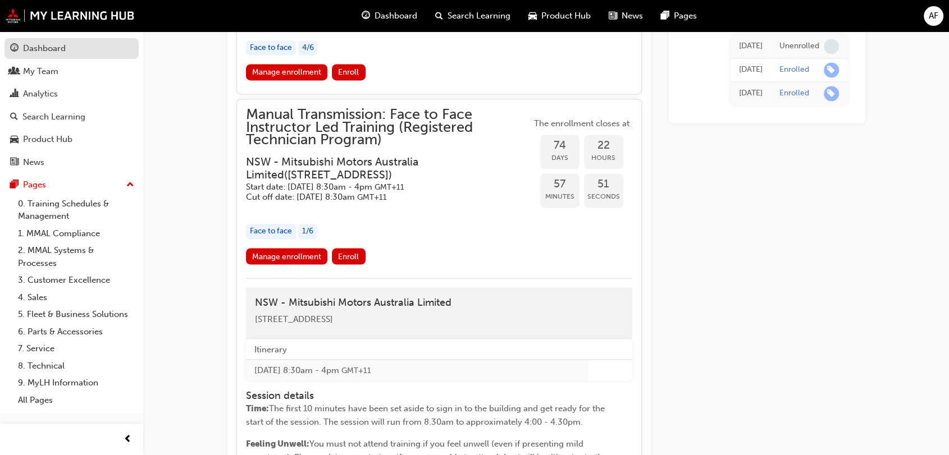
click at [59, 48] on div "Dashboard" at bounding box center [44, 48] width 43 height 13
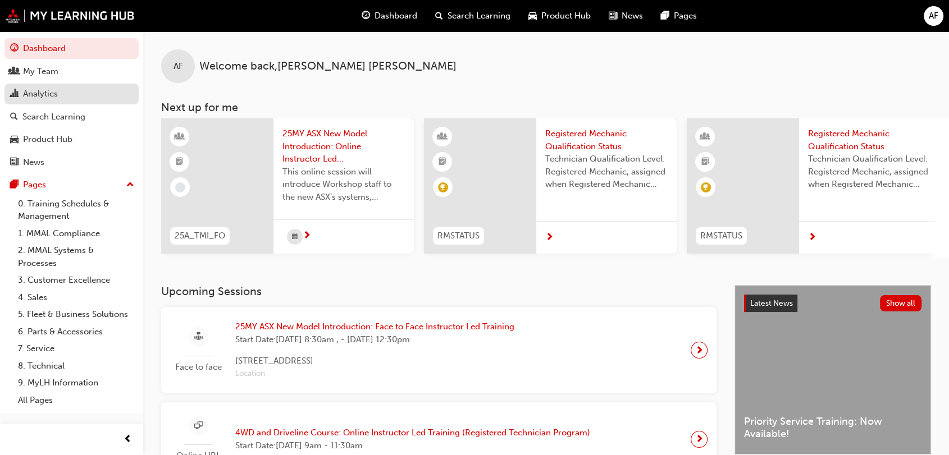
click at [103, 92] on div "Analytics" at bounding box center [71, 94] width 123 height 14
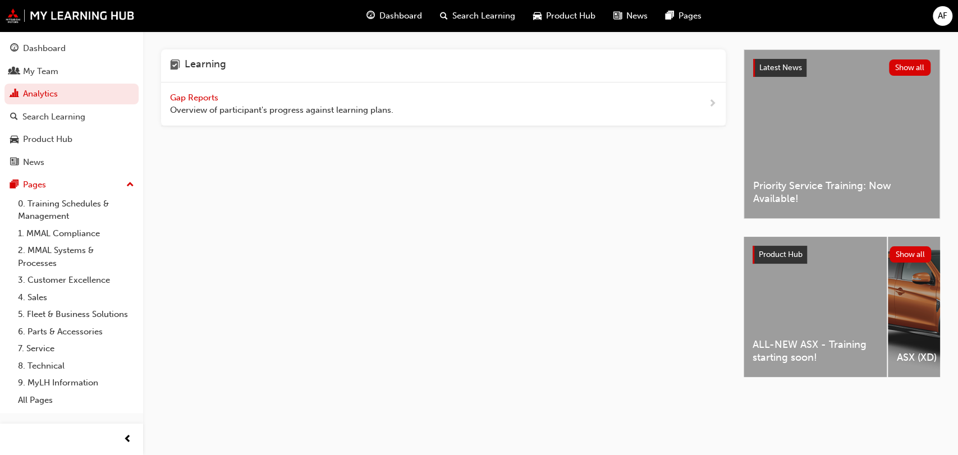
click at [207, 100] on span "Gap Reports" at bounding box center [195, 98] width 51 height 10
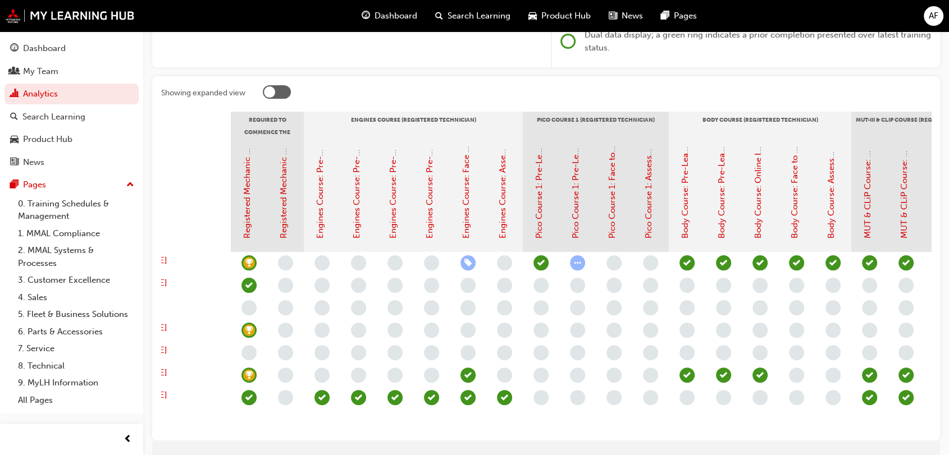
scroll to position [0, 77]
click at [613, 213] on link "Pico Course 1: Face to Face Instructor Led Training (Registered Technician Prog…" at bounding box center [611, 74] width 10 height 327
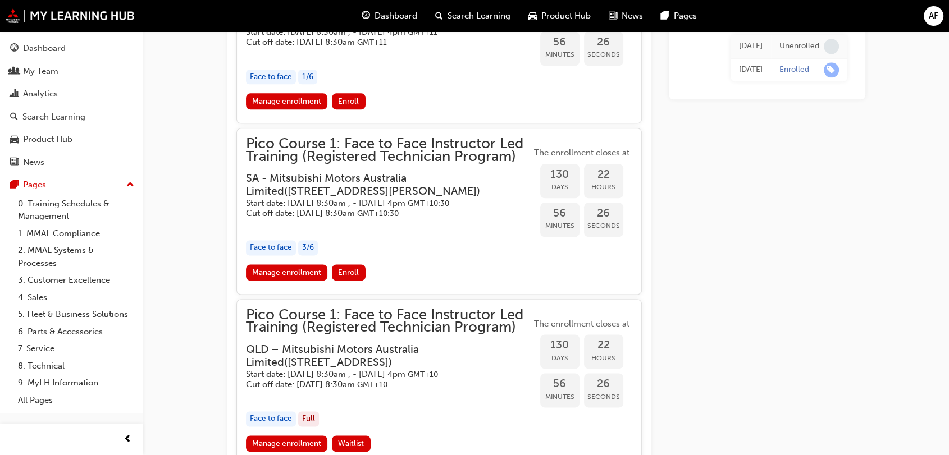
scroll to position [1388, 0]
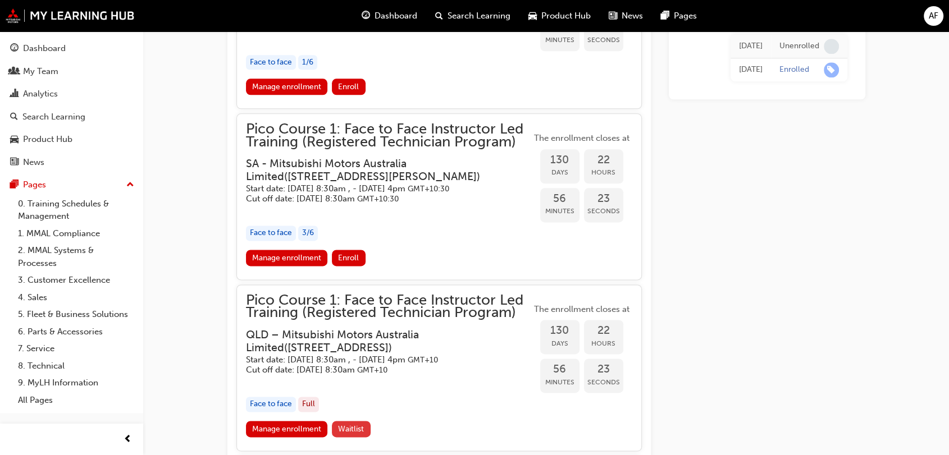
click at [359, 434] on span "Waitlist" at bounding box center [351, 429] width 26 height 10
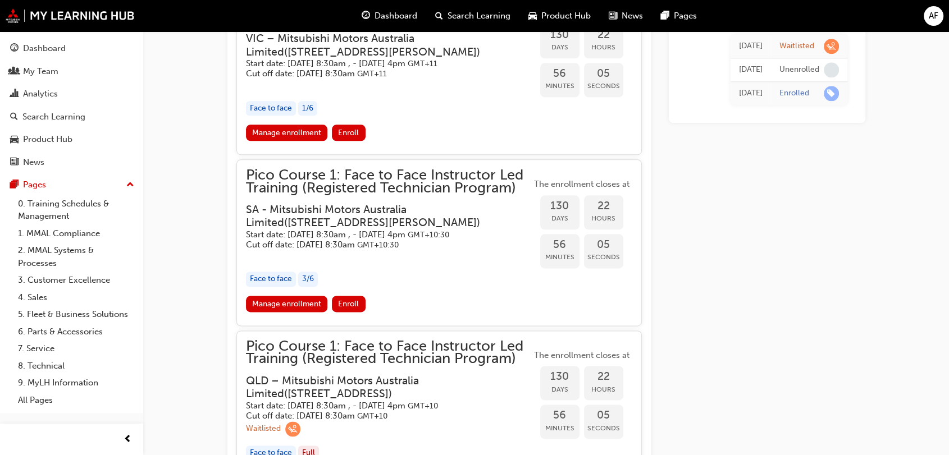
scroll to position [1339, 0]
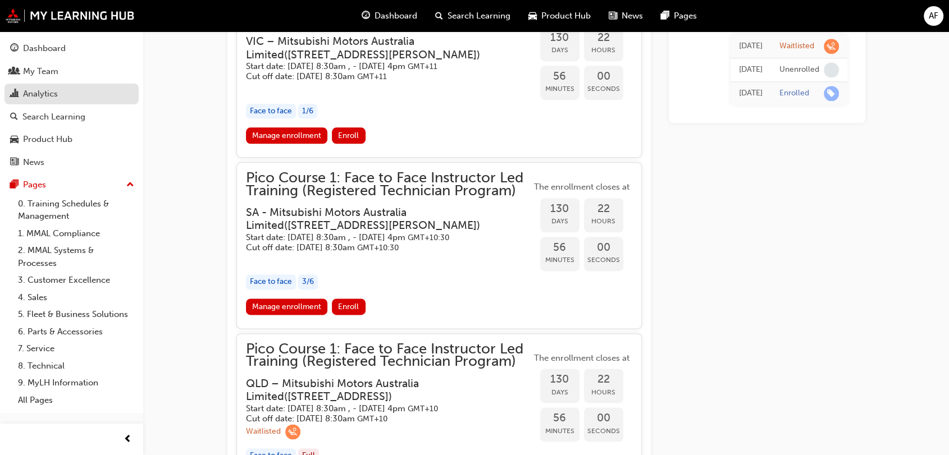
click at [76, 98] on div "Analytics" at bounding box center [71, 94] width 123 height 14
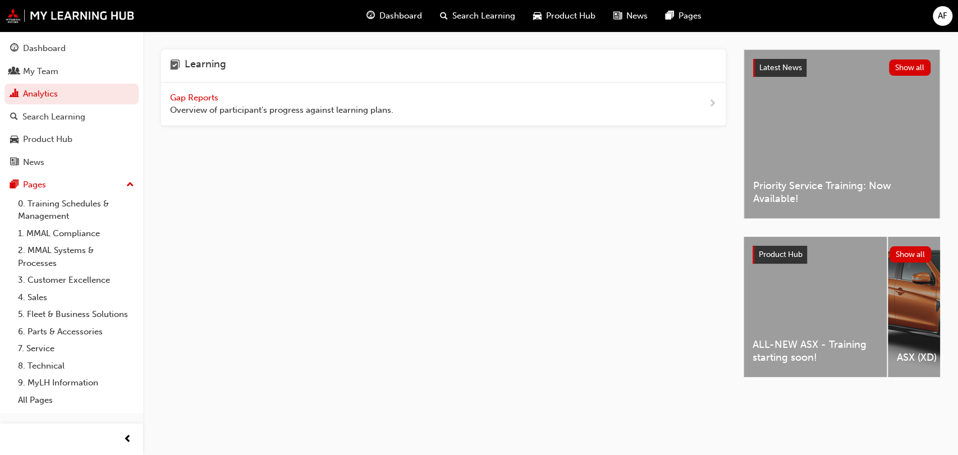
click at [238, 95] on div "Gap Reports Overview of participant's progress against learning plans." at bounding box center [281, 104] width 223 height 25
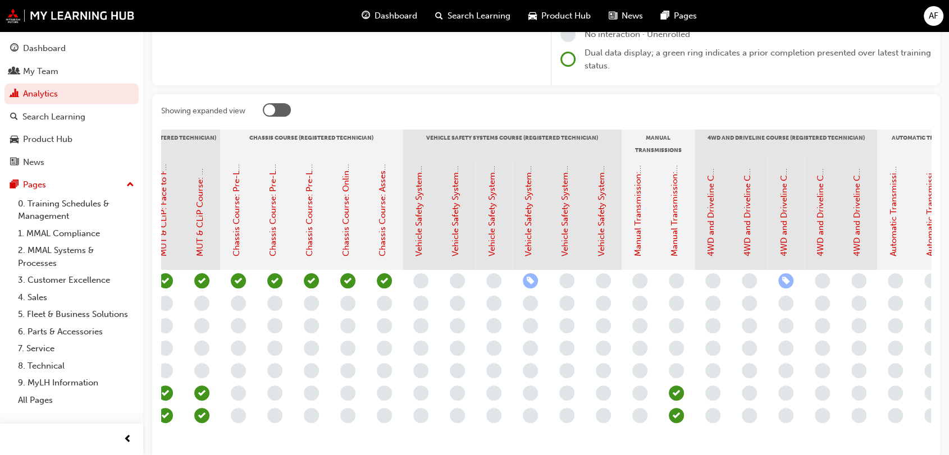
scroll to position [0, 850]
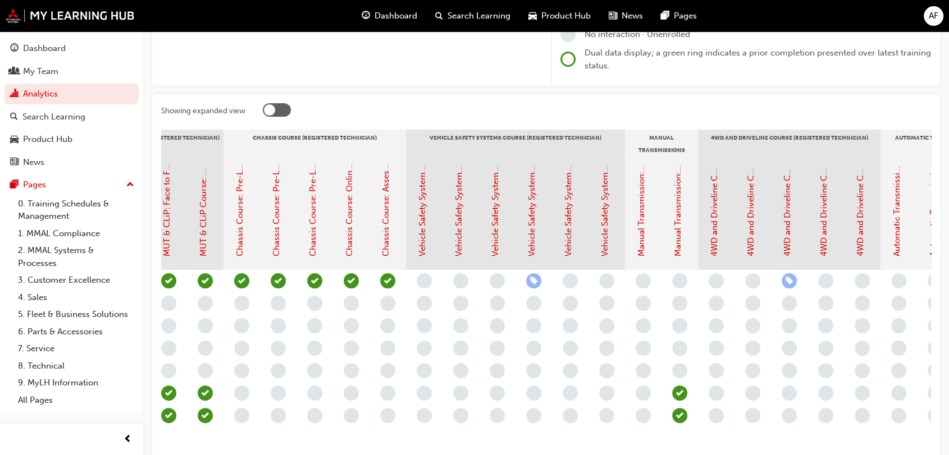
click at [681, 283] on span "learningRecordVerb_NONE-icon" at bounding box center [679, 280] width 15 height 15
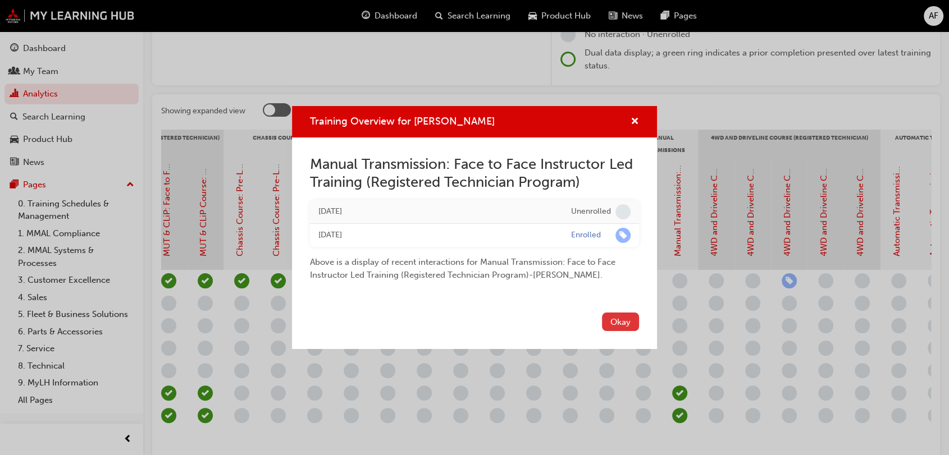
click at [610, 322] on button "Okay" at bounding box center [620, 322] width 37 height 19
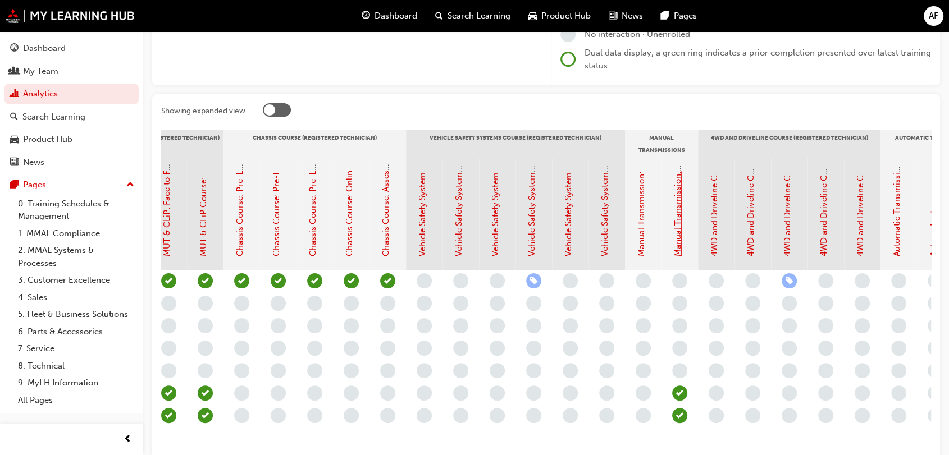
click at [677, 235] on link "Manual Transmission: Face to Face Instructor Led Training (Registered Technicia…" at bounding box center [678, 78] width 10 height 356
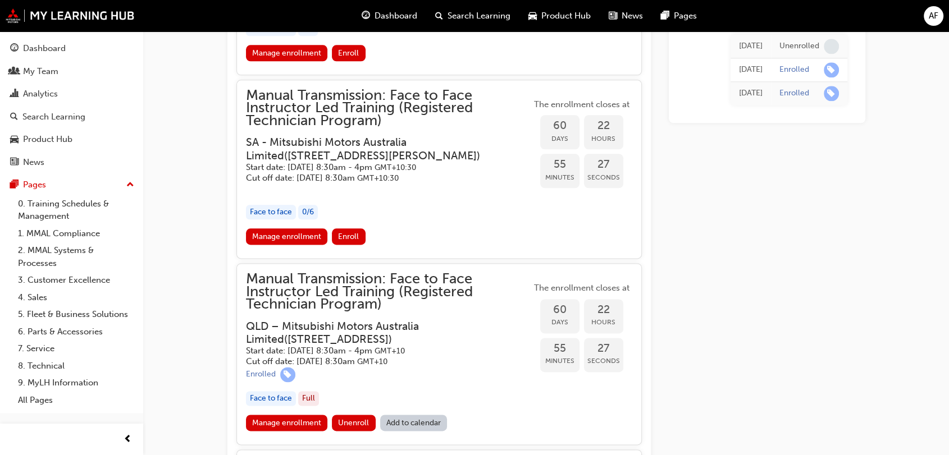
scroll to position [1382, 0]
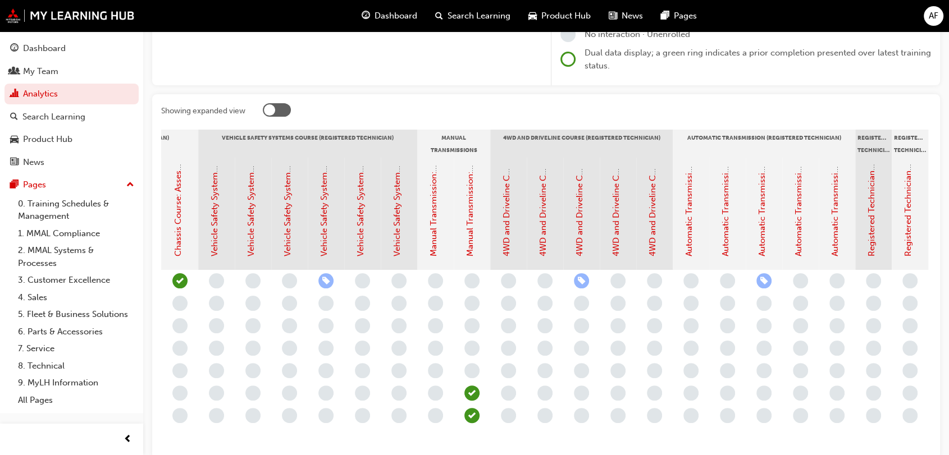
scroll to position [0, 1091]
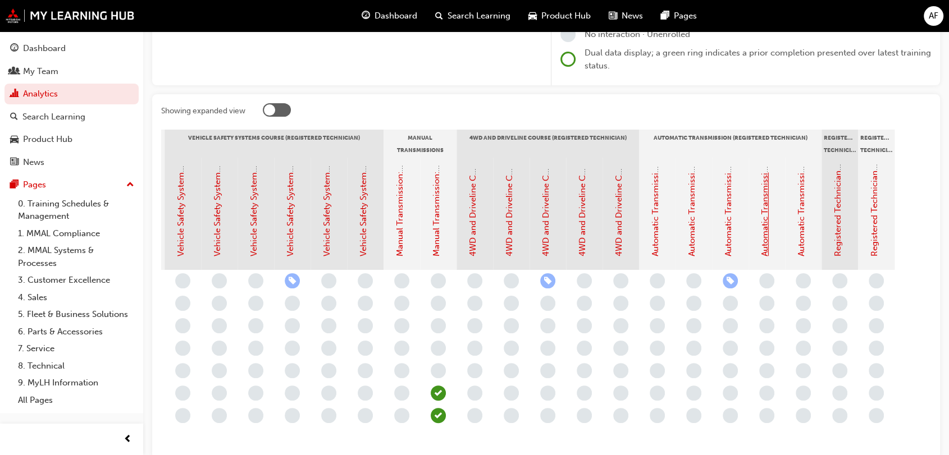
click at [765, 235] on link "Automatic Transmission Course 1: Face to Face Instructor Led Training (Register…" at bounding box center [765, 31] width 10 height 451
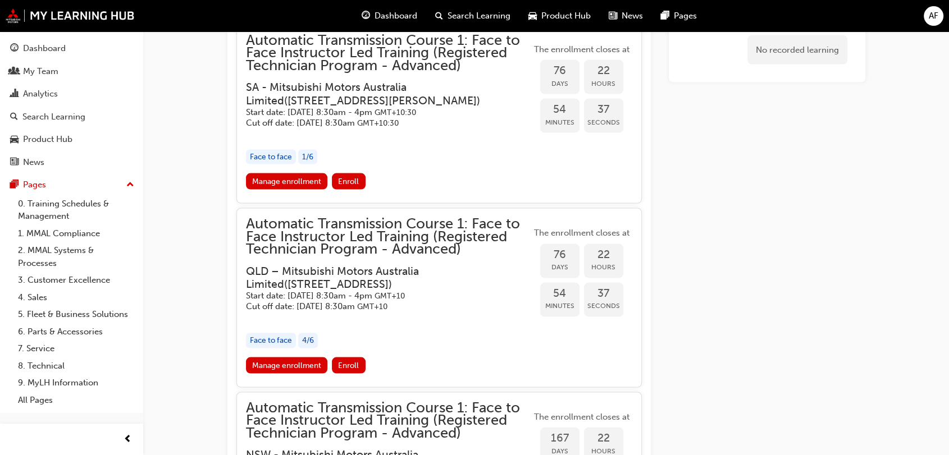
scroll to position [2290, 0]
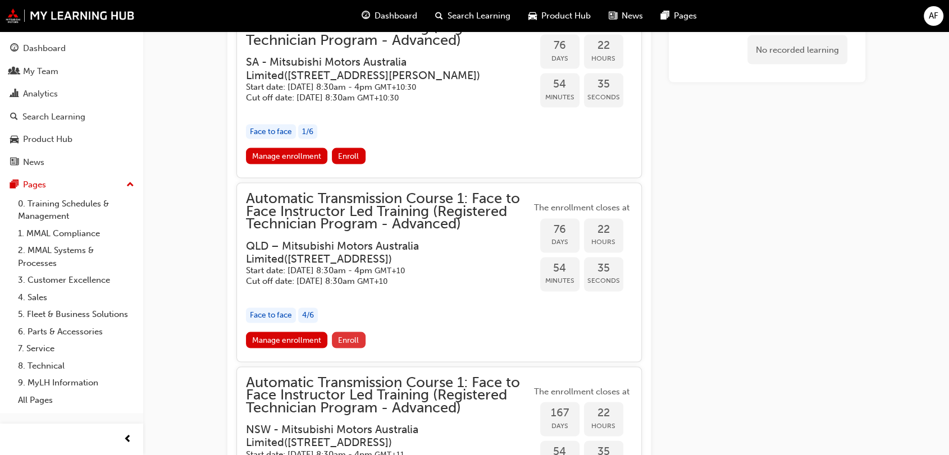
click at [349, 337] on button "Enroll" at bounding box center [349, 340] width 34 height 16
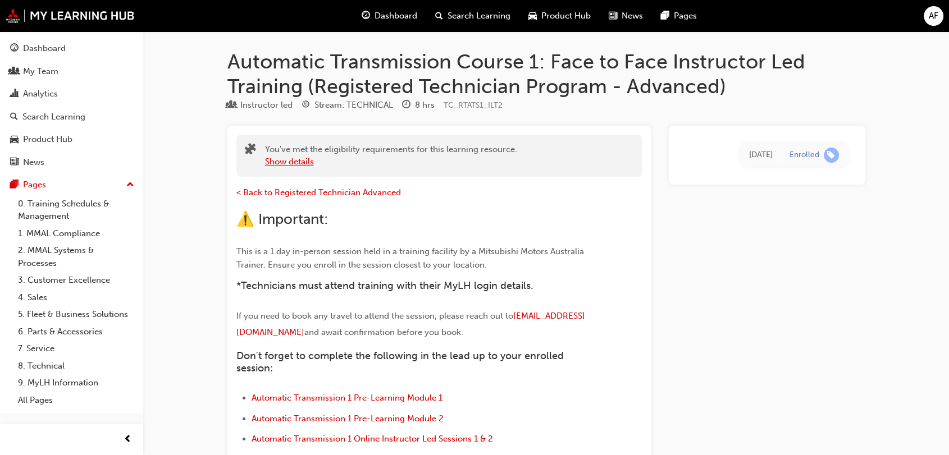
click at [299, 158] on button "Show details" at bounding box center [289, 161] width 49 height 13
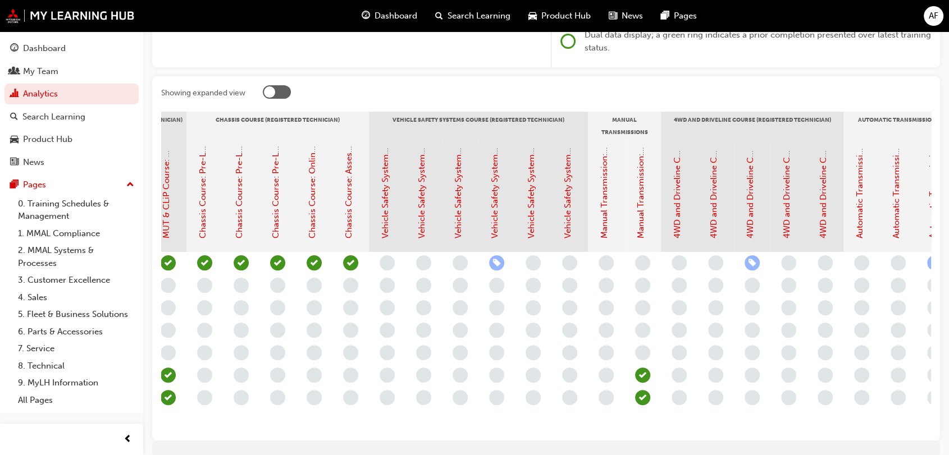
scroll to position [0, 903]
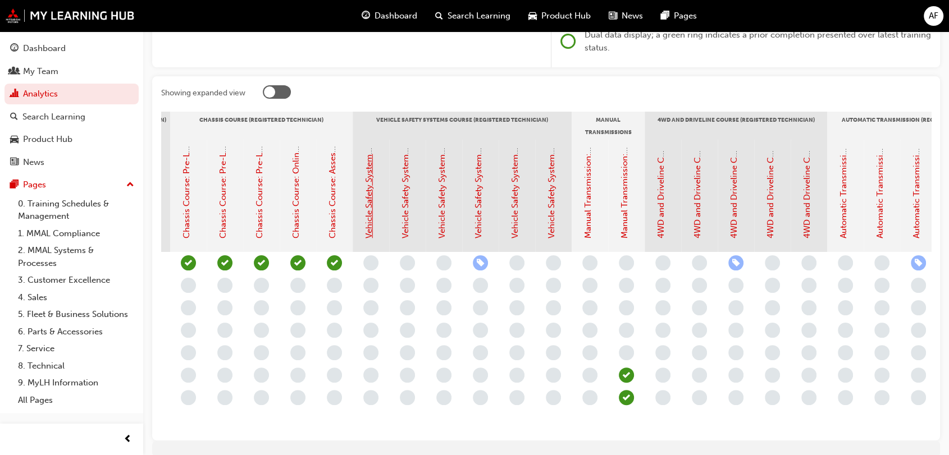
click at [373, 186] on link "Vehicle Safety Systems Course: Pre-Learning Module 1 (Registered Technician Pro…" at bounding box center [369, 68] width 10 height 342
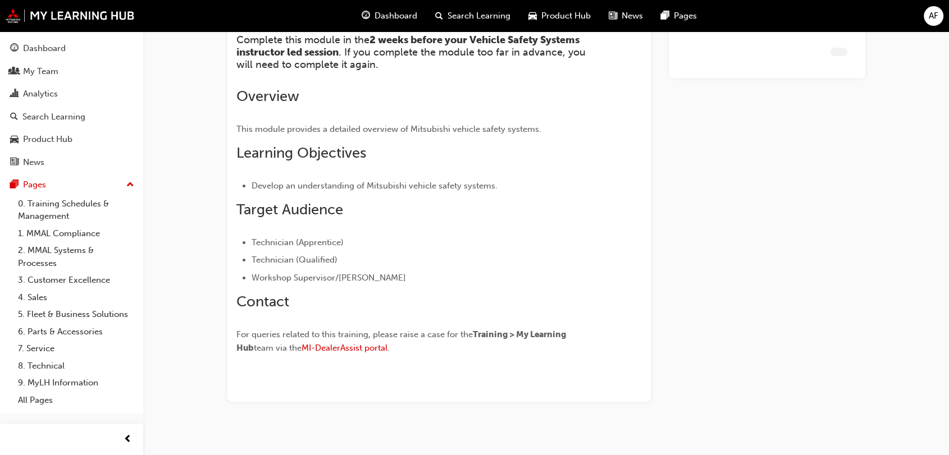
scroll to position [180, 0]
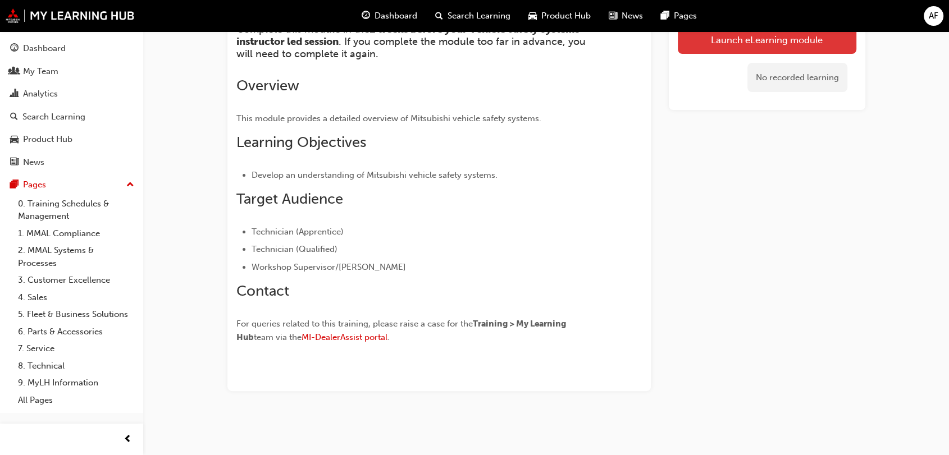
click at [738, 42] on link "Launch eLearning module" at bounding box center [767, 40] width 179 height 28
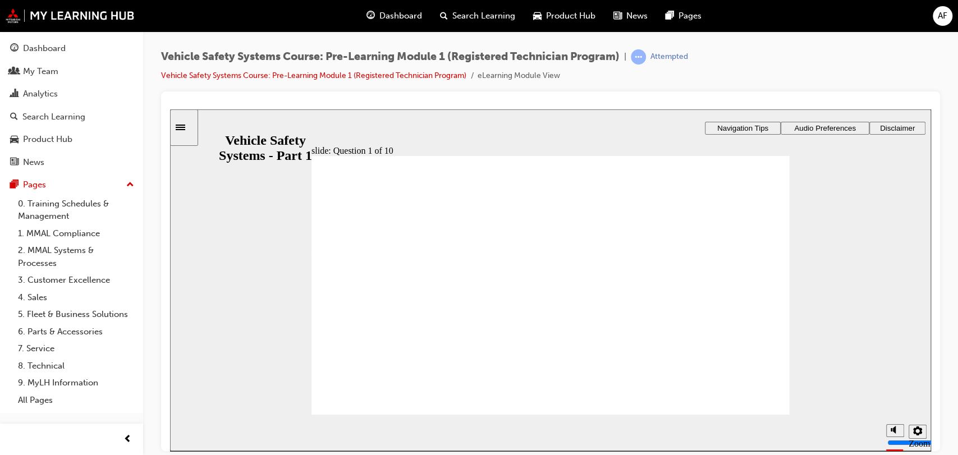
radio input "true"
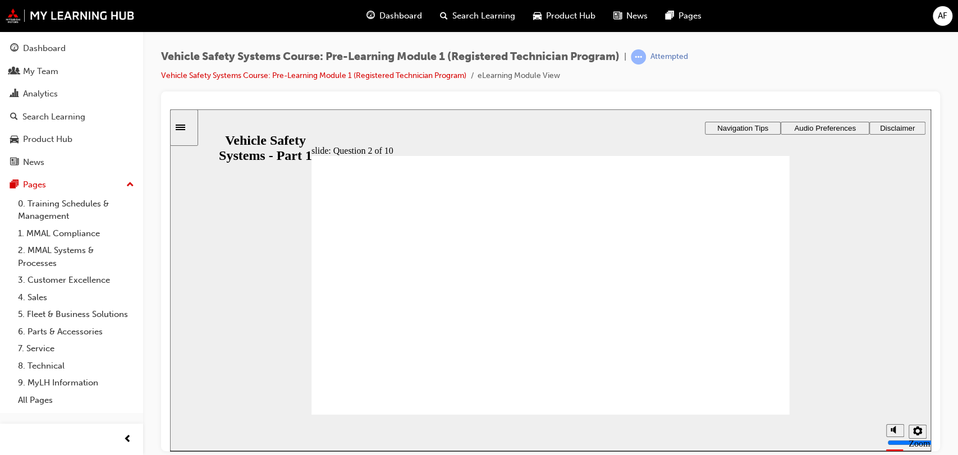
radio input "true"
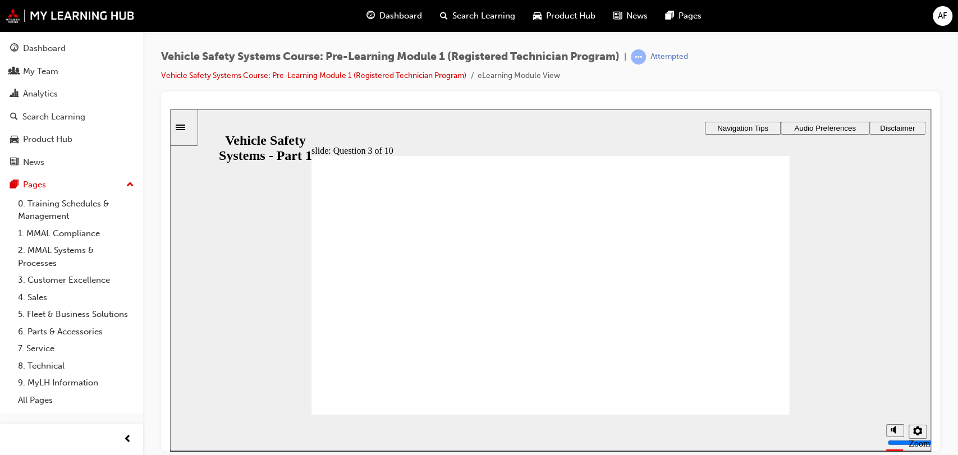
radio input "true"
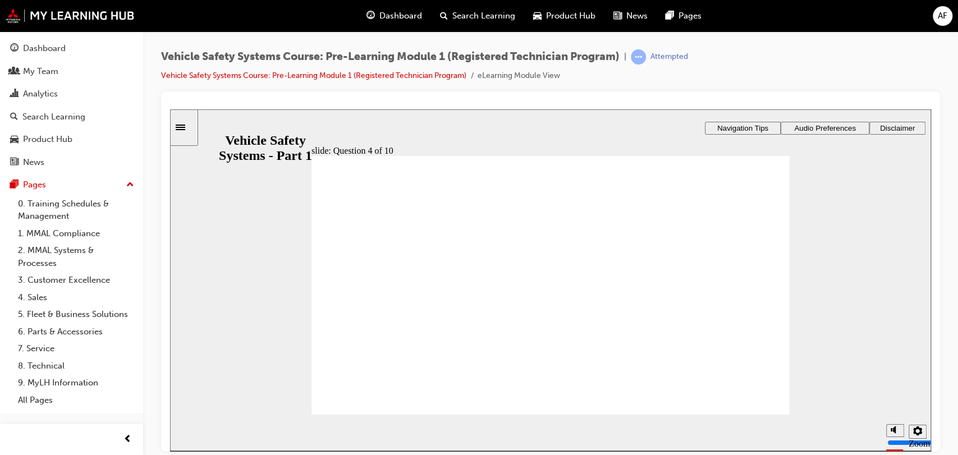
drag, startPoint x: 584, startPoint y: 346, endPoint x: 390, endPoint y: 268, distance: 209.5
drag, startPoint x: 504, startPoint y: 349, endPoint x: 404, endPoint y: 308, distance: 108.0
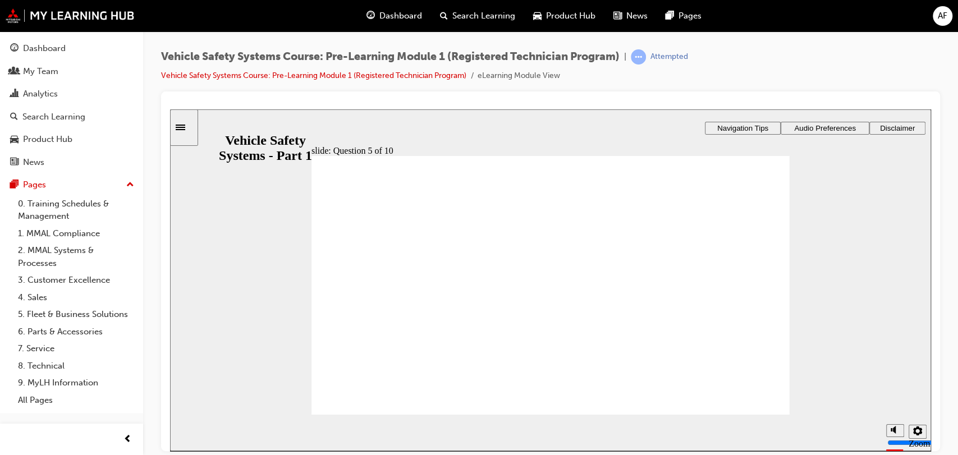
radio input "true"
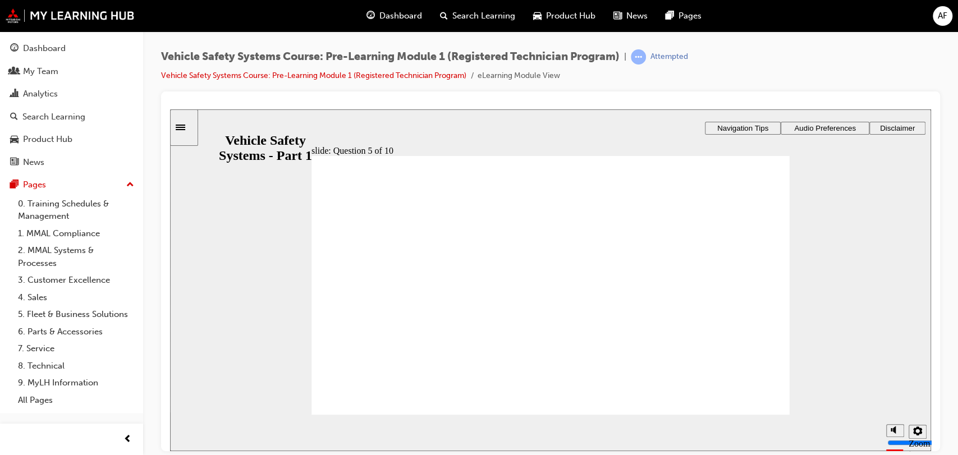
drag, startPoint x: 572, startPoint y: 339, endPoint x: 560, endPoint y: 326, distance: 18.3
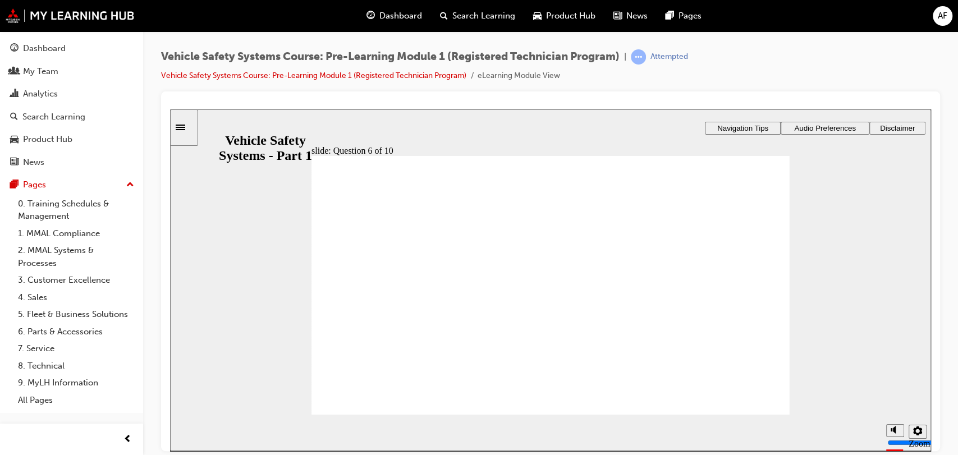
radio input "true"
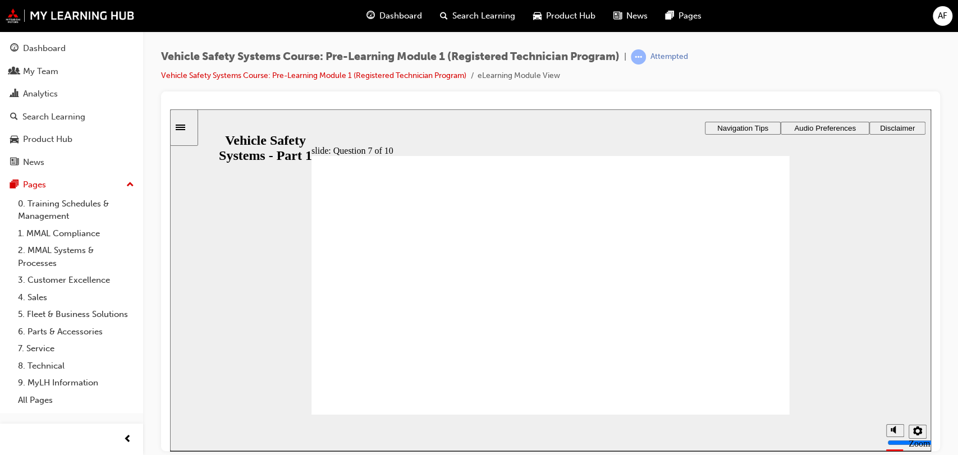
radio input "true"
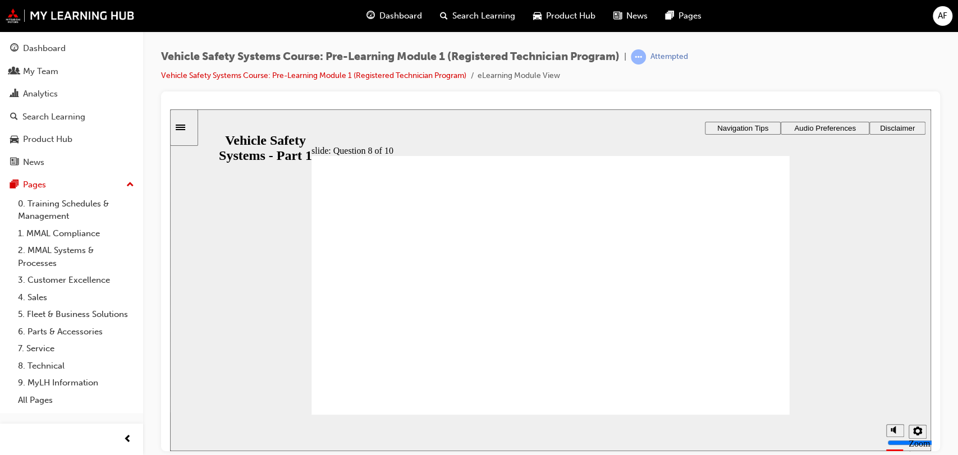
radio input "false"
radio input "true"
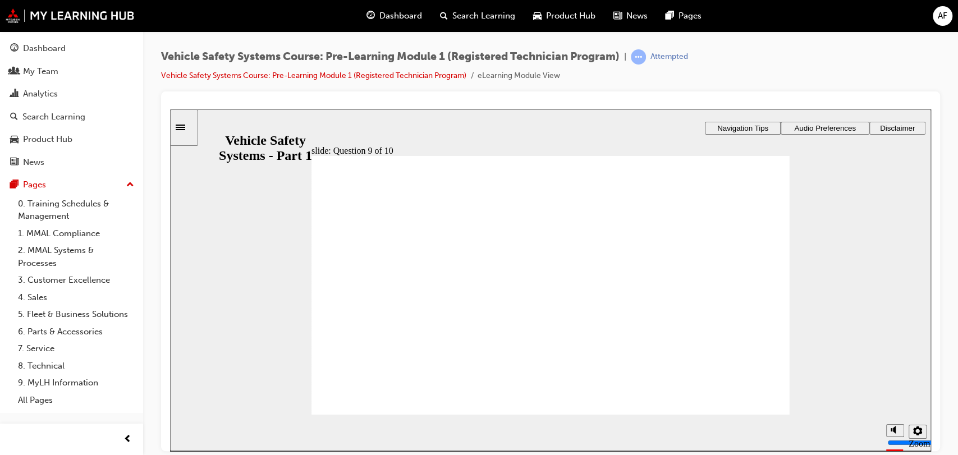
radio input "true"
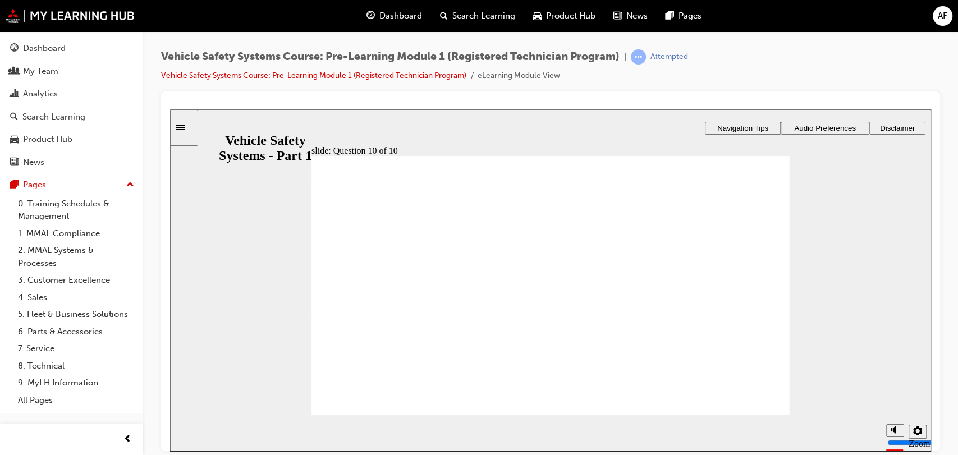
checkbox input "true"
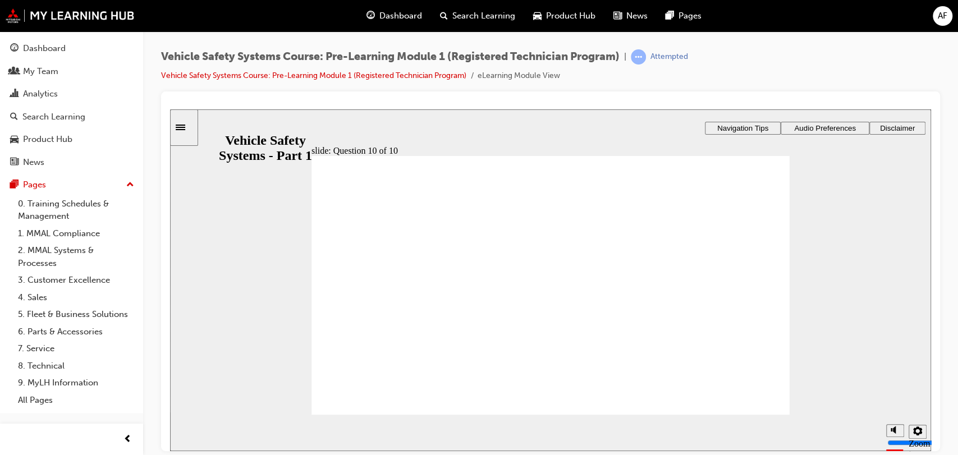
checkbox input "true"
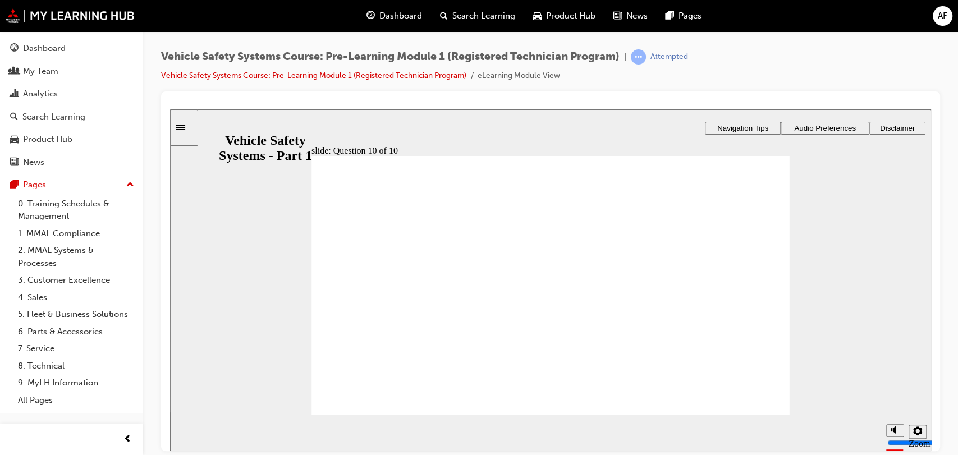
checkbox input "true"
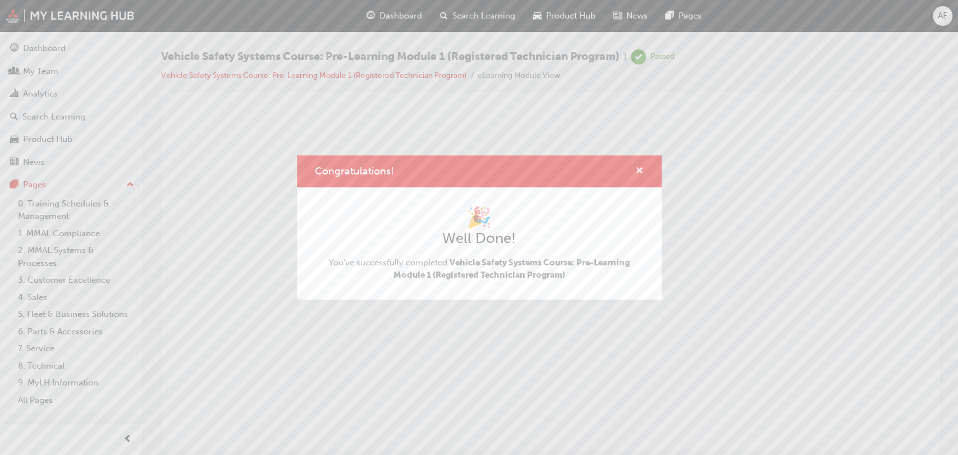
click at [637, 173] on span "cross-icon" at bounding box center [639, 172] width 8 height 10
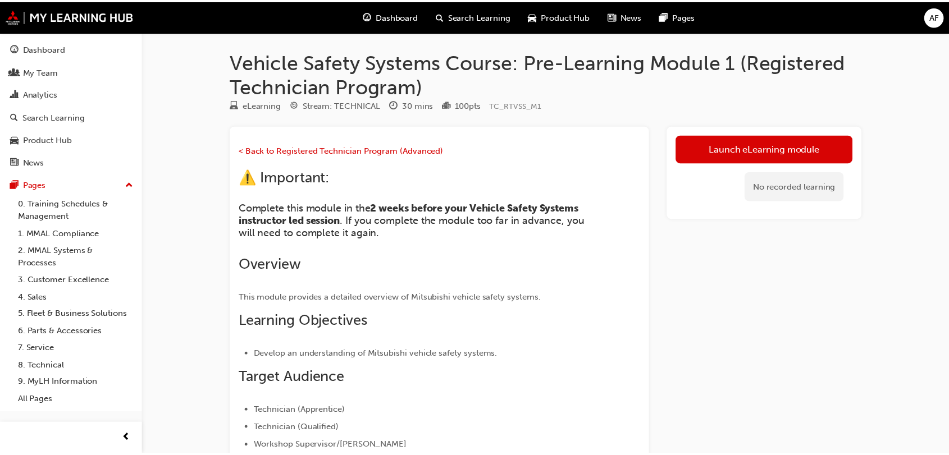
scroll to position [180, 0]
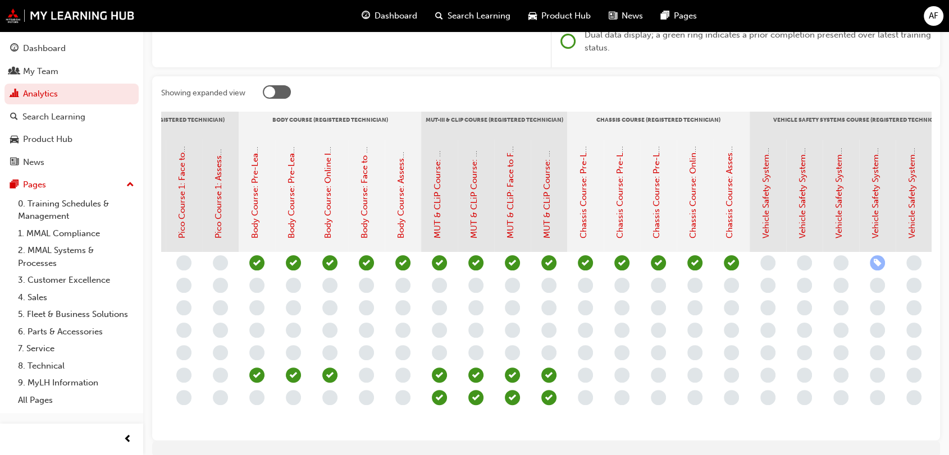
scroll to position [0, 543]
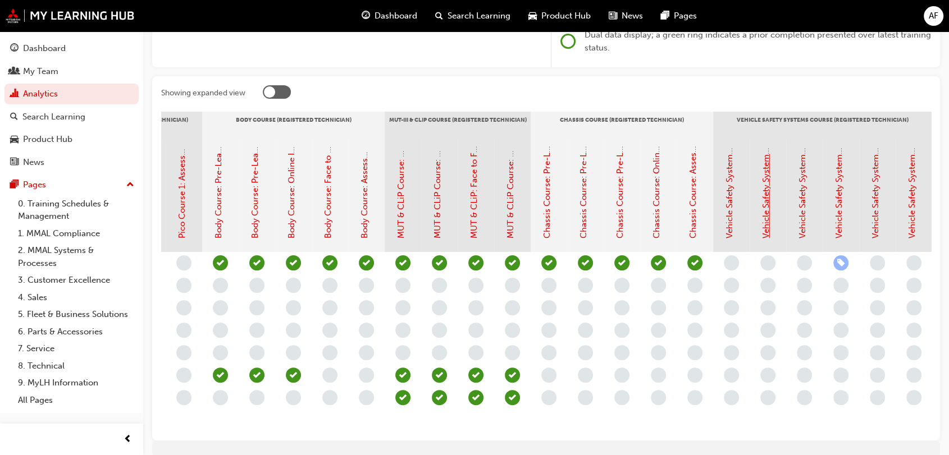
click at [762, 228] on link "Vehicle Safety Systems Course: Pre-Learning Module 2 (Registered Technician Pro…" at bounding box center [766, 67] width 10 height 343
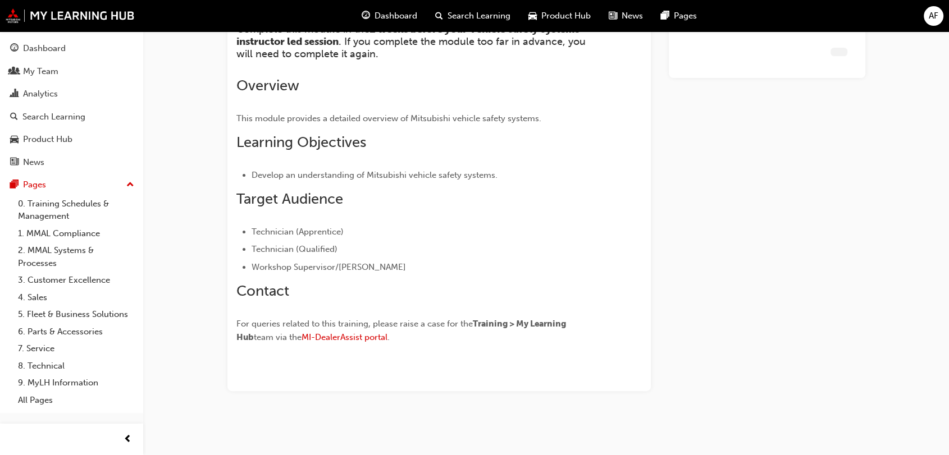
scroll to position [180, 0]
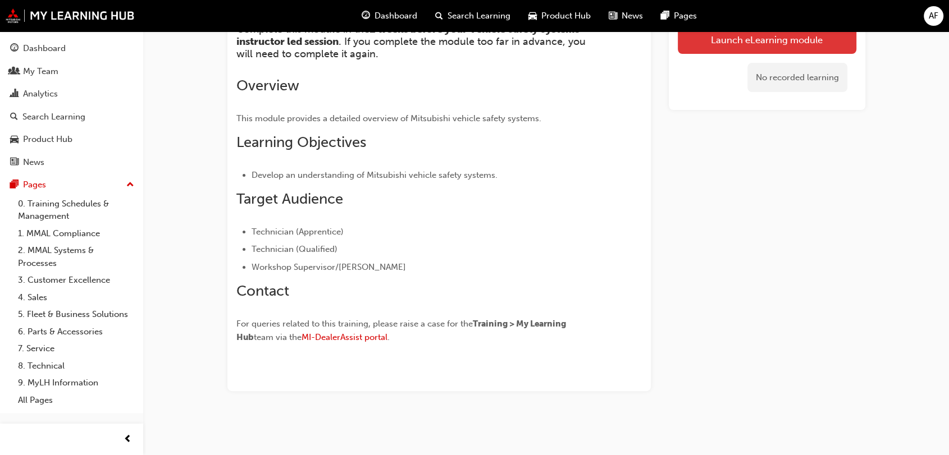
click at [736, 42] on link "Launch eLearning module" at bounding box center [767, 40] width 179 height 28
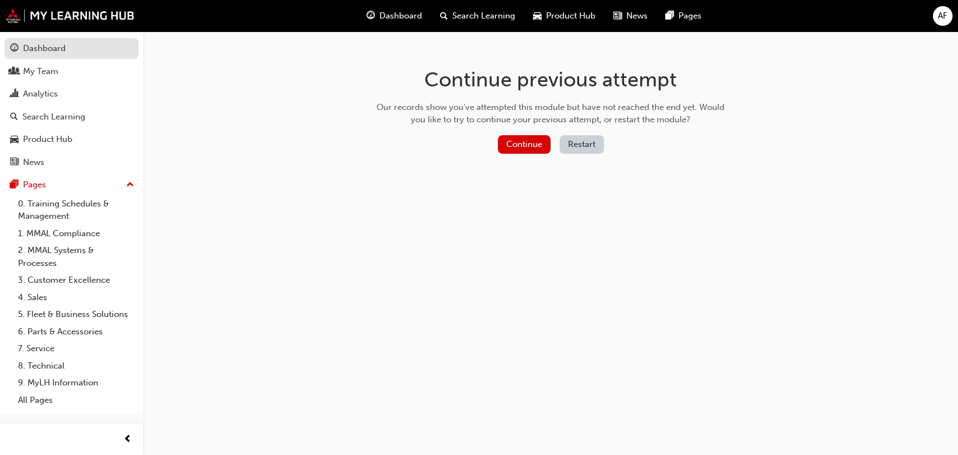
click at [70, 51] on div "Dashboard" at bounding box center [71, 49] width 123 height 14
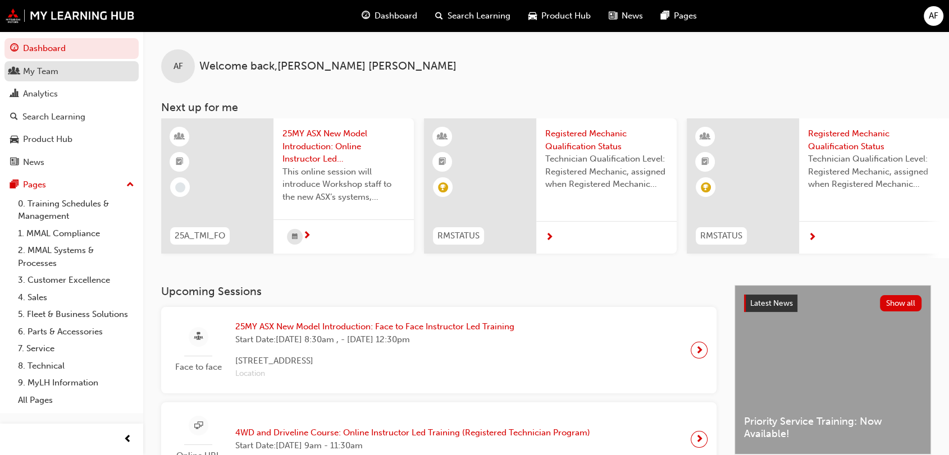
click at [57, 79] on link "My Team" at bounding box center [71, 71] width 134 height 21
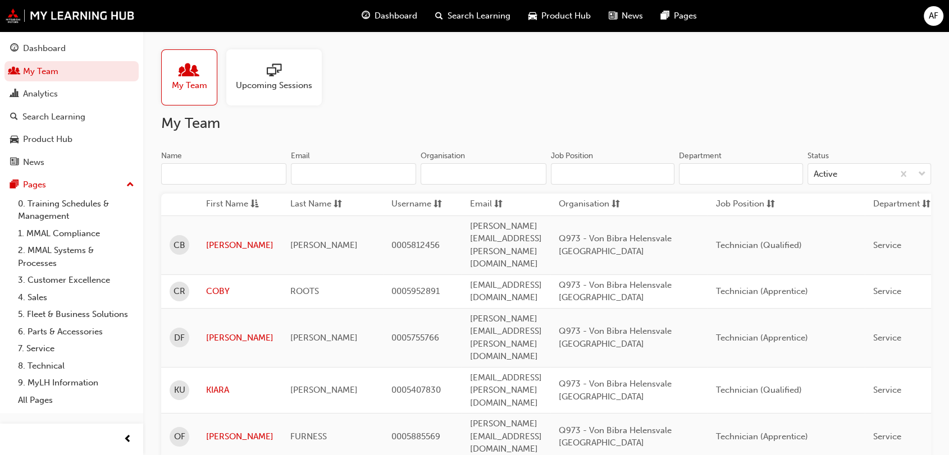
click at [265, 72] on div at bounding box center [274, 71] width 76 height 16
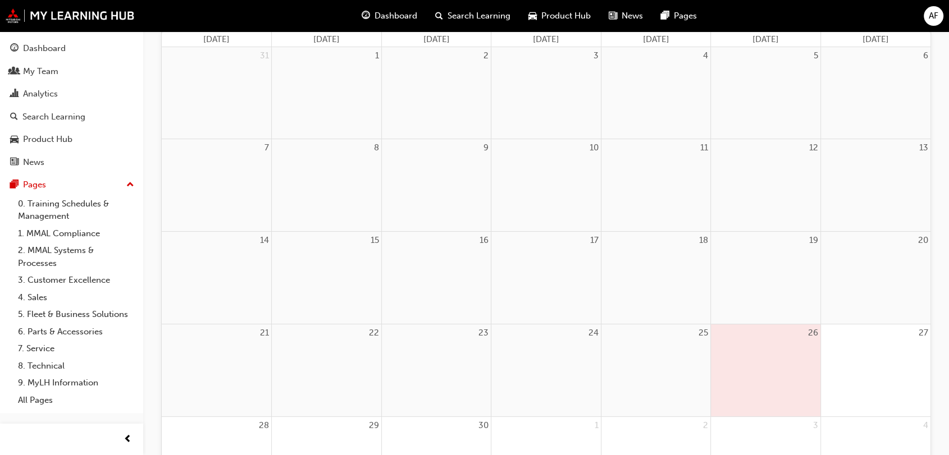
scroll to position [161, 0]
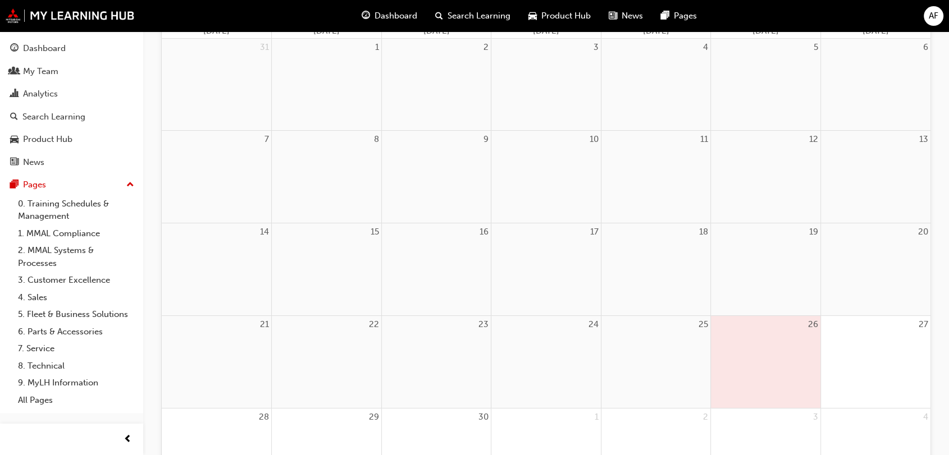
click at [780, 348] on div at bounding box center [765, 341] width 109 height 17
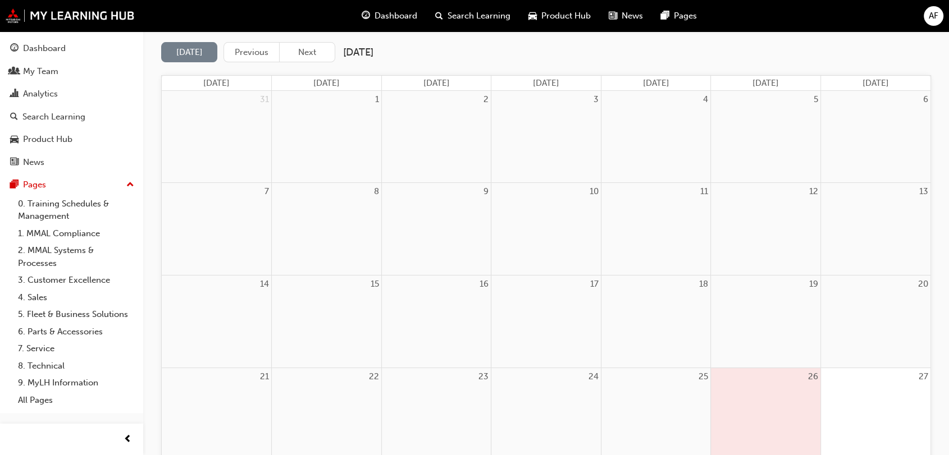
scroll to position [0, 0]
